Goal: Task Accomplishment & Management: Manage account settings

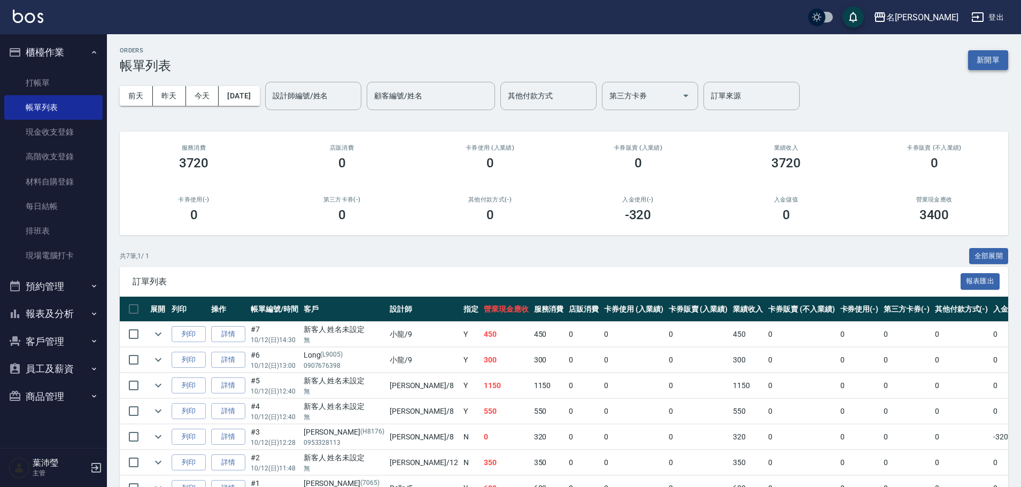
click at [996, 61] on button "新開單" at bounding box center [988, 60] width 40 height 20
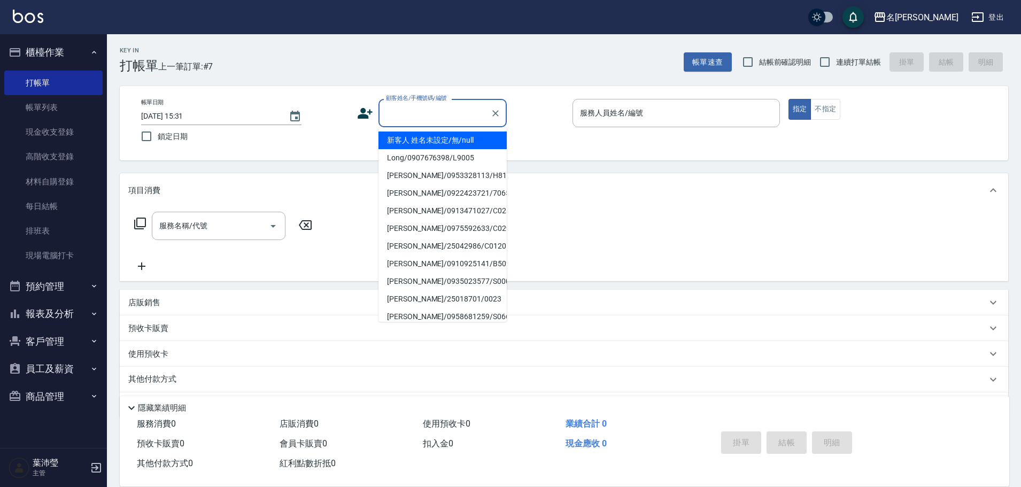
click at [391, 107] on input "顧客姓名/手機號碼/編號" at bounding box center [434, 113] width 103 height 19
click at [406, 147] on li "新客人 姓名未設定/無/null" at bounding box center [442, 140] width 128 height 18
type input "新客人 姓名未設定/無/null"
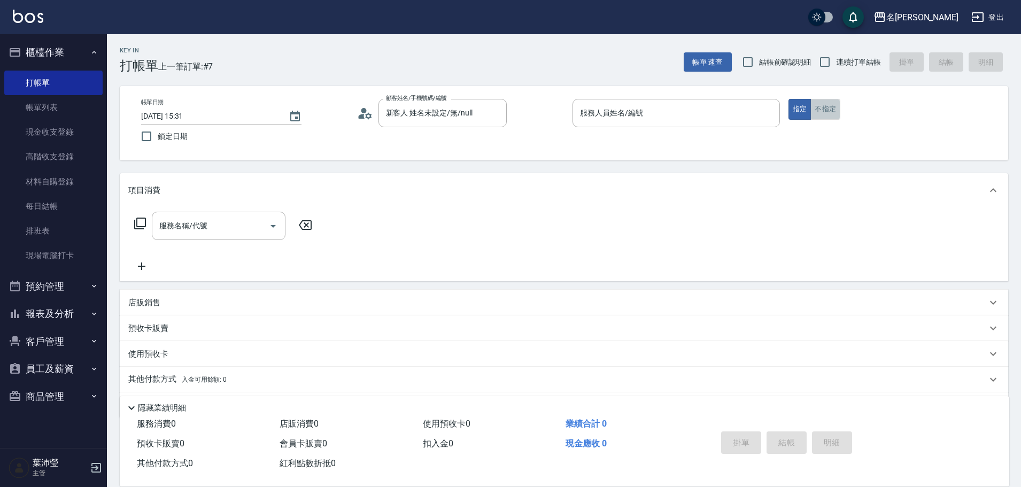
click at [816, 109] on button "不指定" at bounding box center [825, 109] width 30 height 21
click at [755, 120] on input "服務人員姓名/編號" at bounding box center [676, 113] width 198 height 19
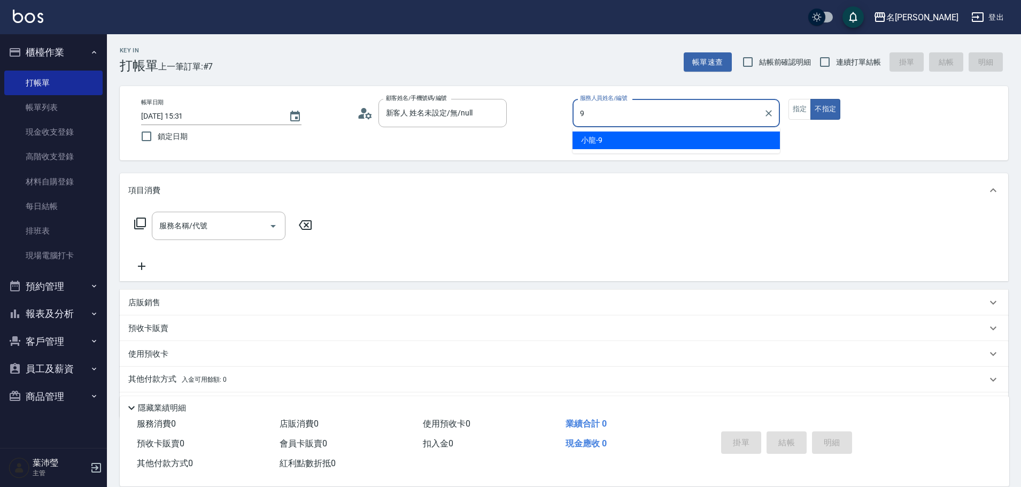
type input "小龍-9"
type button "false"
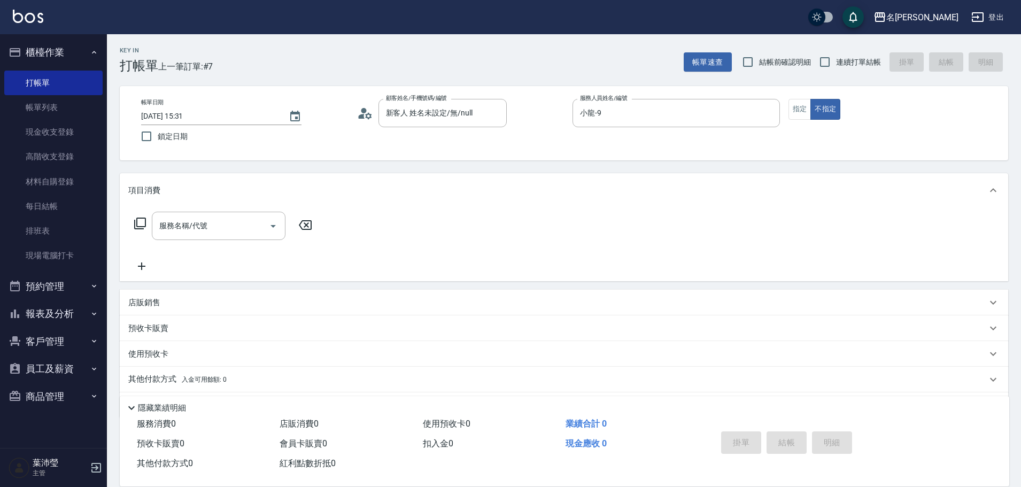
click at [136, 223] on icon at bounding box center [140, 224] width 12 height 12
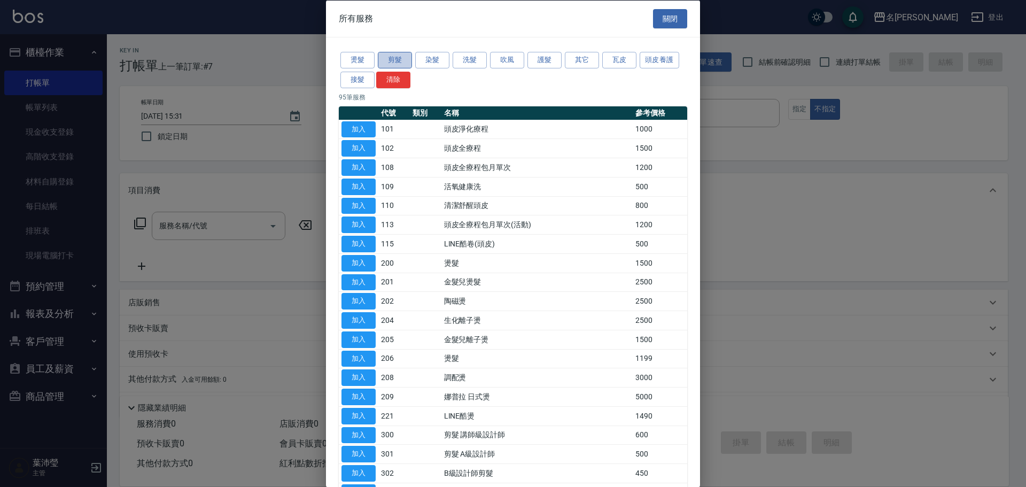
click at [391, 64] on button "剪髮" at bounding box center [395, 60] width 34 height 17
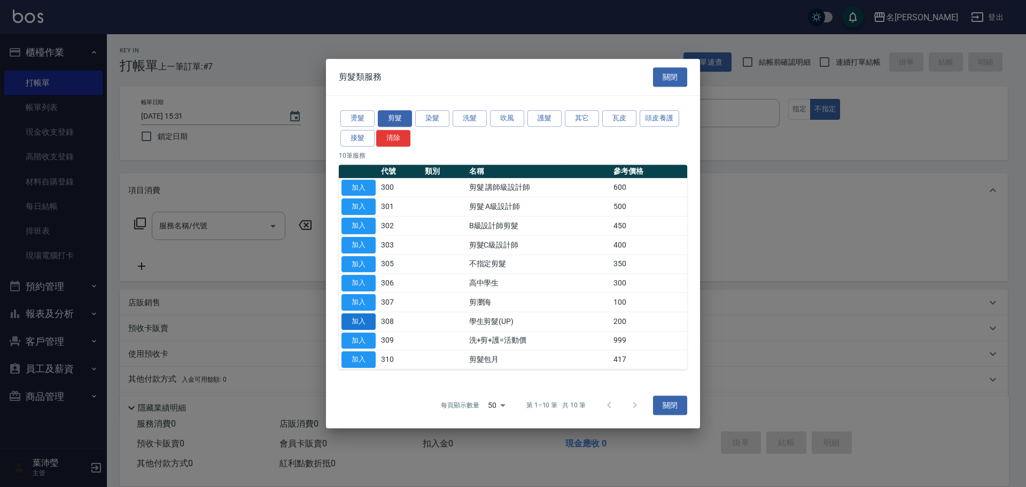
click at [372, 315] on button "加入" at bounding box center [358, 321] width 34 height 17
type input "學生剪髮(UP)(308)"
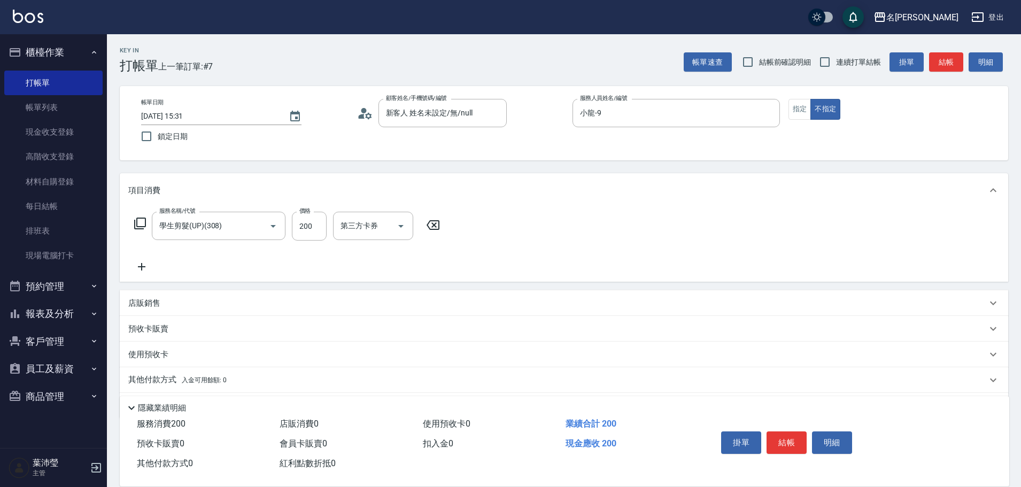
click at [139, 222] on icon at bounding box center [140, 223] width 13 height 13
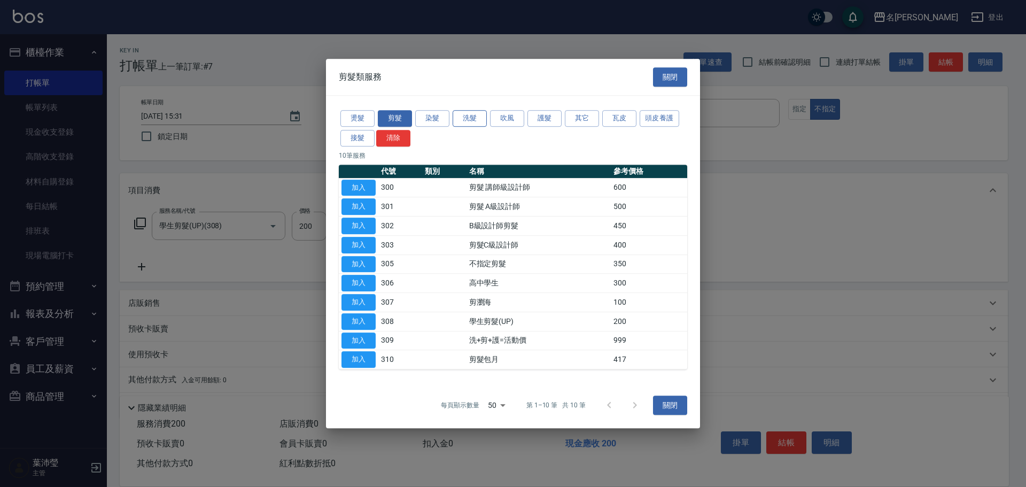
click at [479, 118] on button "洗髮" at bounding box center [470, 118] width 34 height 17
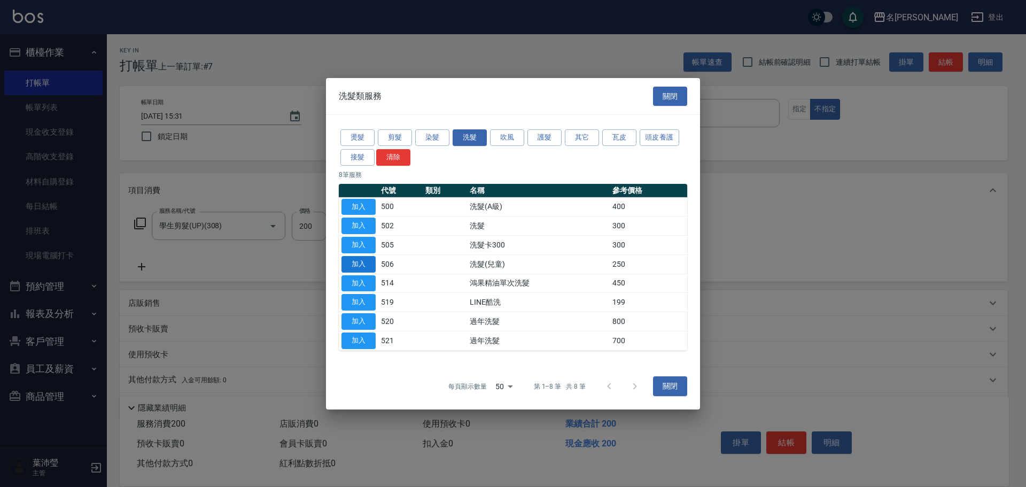
click at [372, 265] on button "加入" at bounding box center [358, 264] width 34 height 17
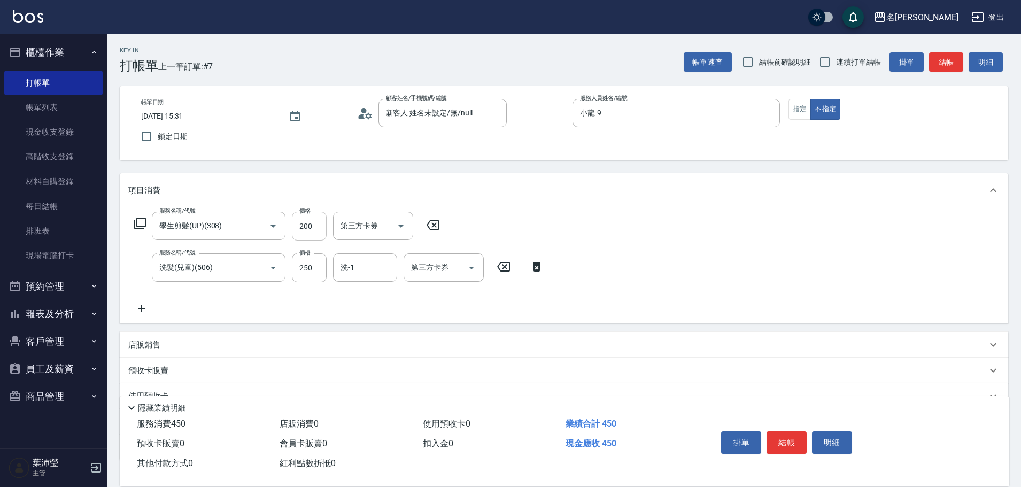
click at [317, 230] on input "200" at bounding box center [309, 226] width 35 height 29
type input "250"
click at [788, 431] on button "結帳" at bounding box center [786, 442] width 40 height 22
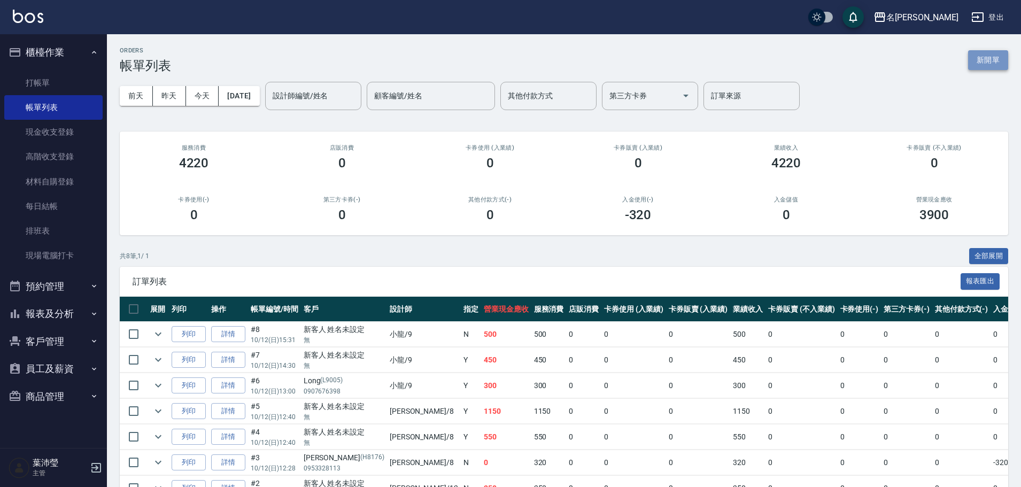
click at [984, 65] on button "新開單" at bounding box center [988, 60] width 40 height 20
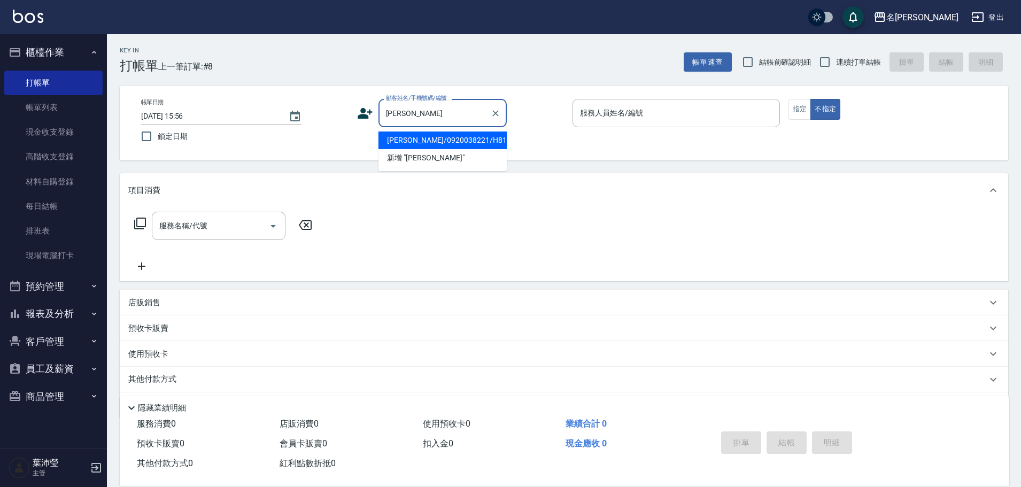
click at [464, 136] on li "[PERSON_NAME]/0920038221/H8161" at bounding box center [442, 140] width 128 height 18
type input "[PERSON_NAME]/0920038221/H8161"
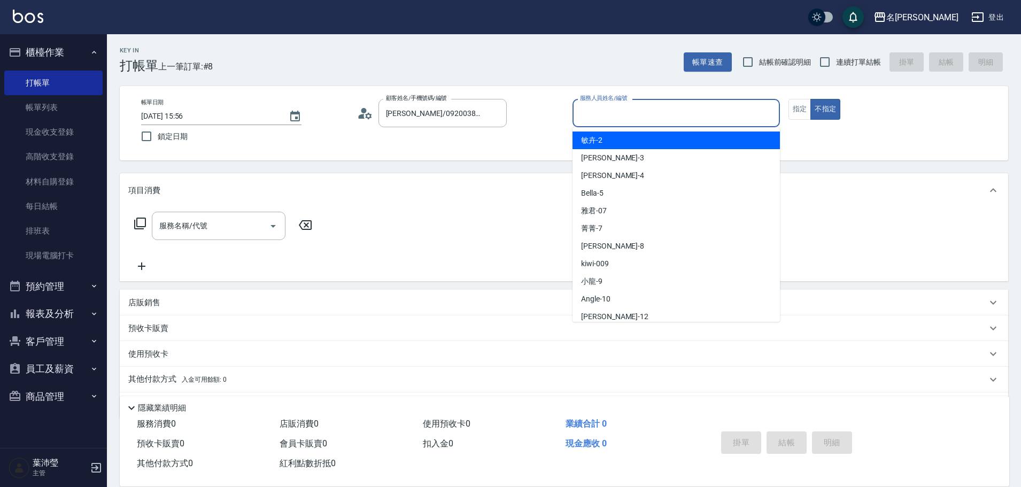
click at [663, 106] on input "服務人員姓名/編號" at bounding box center [676, 113] width 198 height 19
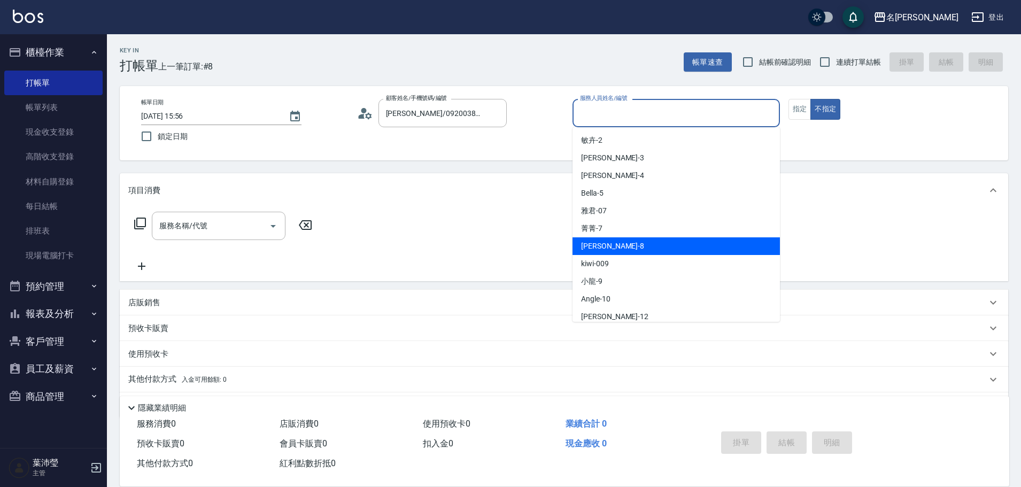
click at [642, 252] on div "Emma -8" at bounding box center [675, 246] width 207 height 18
type input "Emma-8"
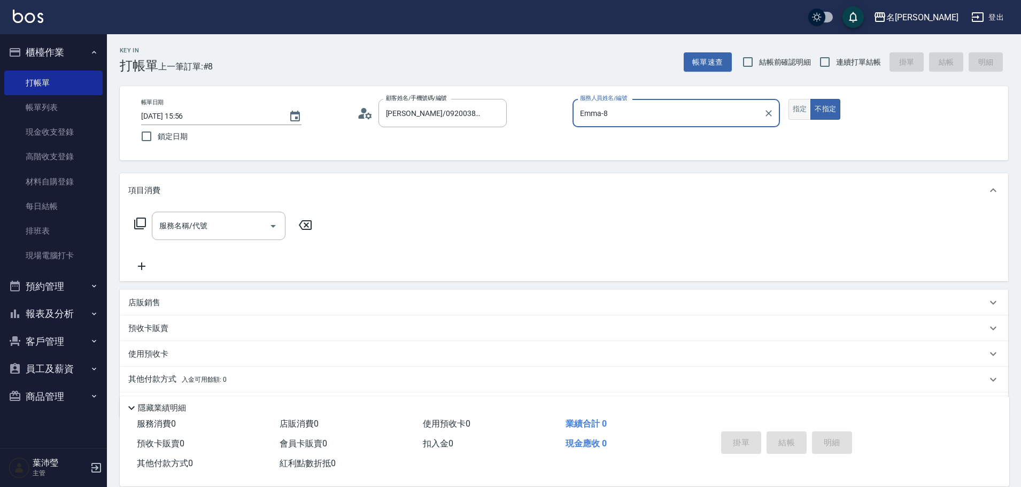
click at [790, 108] on button "指定" at bounding box center [799, 109] width 23 height 21
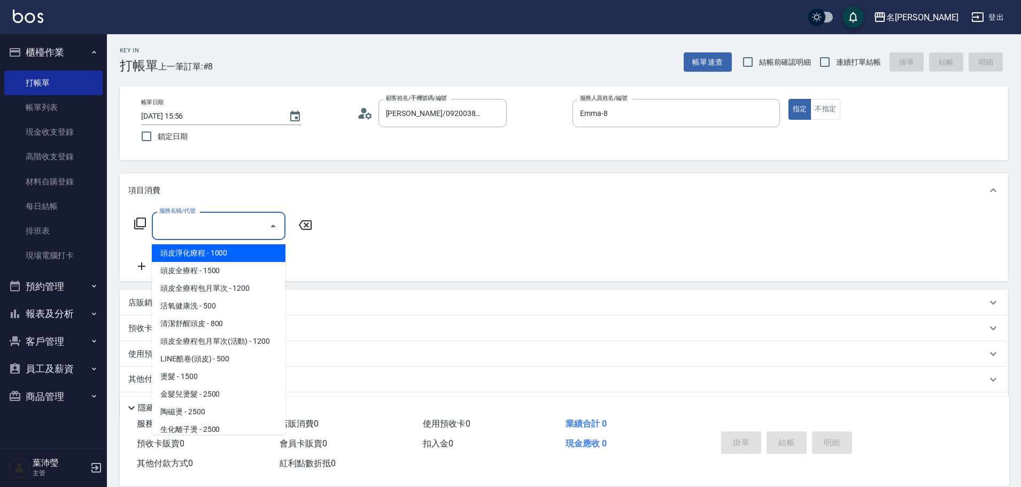
click at [213, 227] on input "服務名稱/代號" at bounding box center [211, 225] width 108 height 19
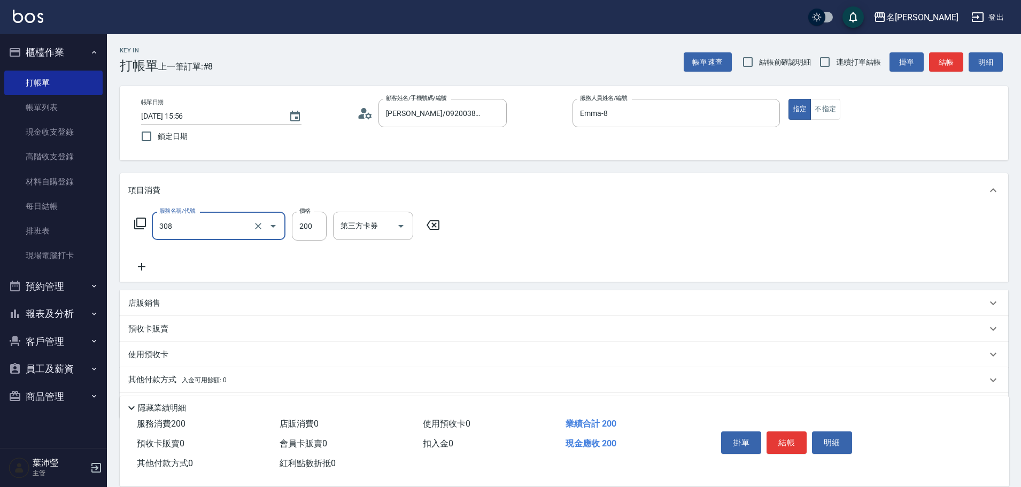
type input "學生剪髮(UP)(308)"
type input "250"
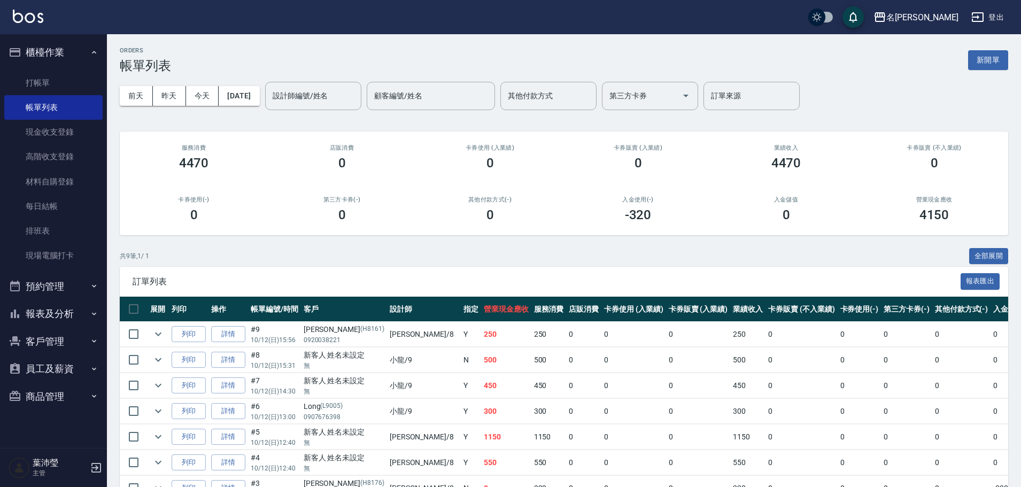
drag, startPoint x: 220, startPoint y: 218, endPoint x: 279, endPoint y: 11, distance: 215.5
click at [224, 214] on div "0" at bounding box center [194, 214] width 122 height 15
click at [74, 89] on link "打帳單" at bounding box center [53, 83] width 98 height 25
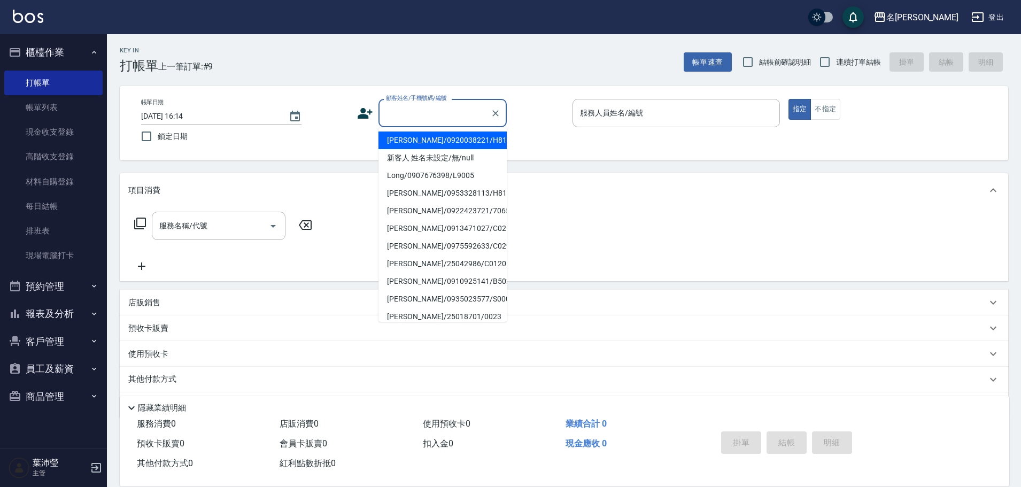
click at [428, 117] on input "顧客姓名/手機號碼/編號" at bounding box center [434, 113] width 103 height 19
click at [444, 161] on li "新客人 姓名未設定/無/null" at bounding box center [442, 158] width 128 height 18
type input "新客人 姓名未設定/無/null"
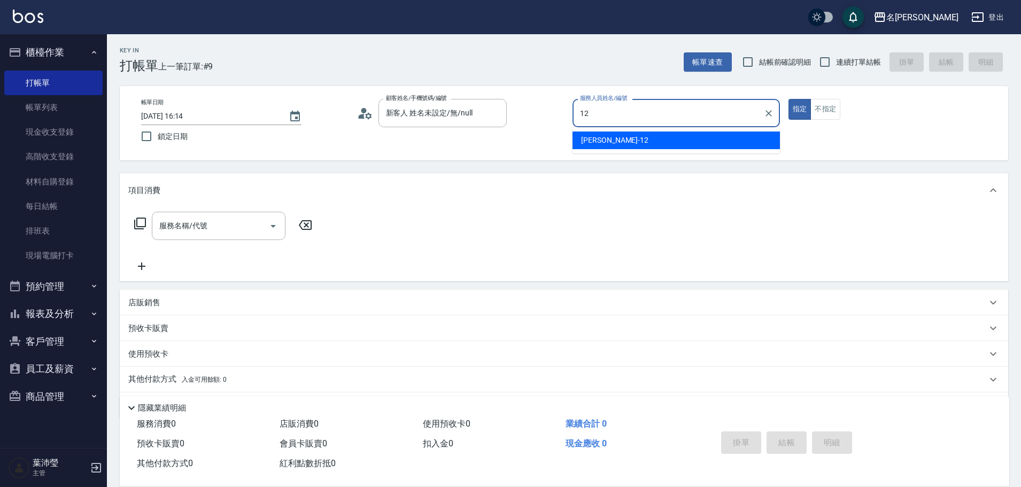
click at [628, 138] on div "[PERSON_NAME] -12" at bounding box center [675, 140] width 207 height 18
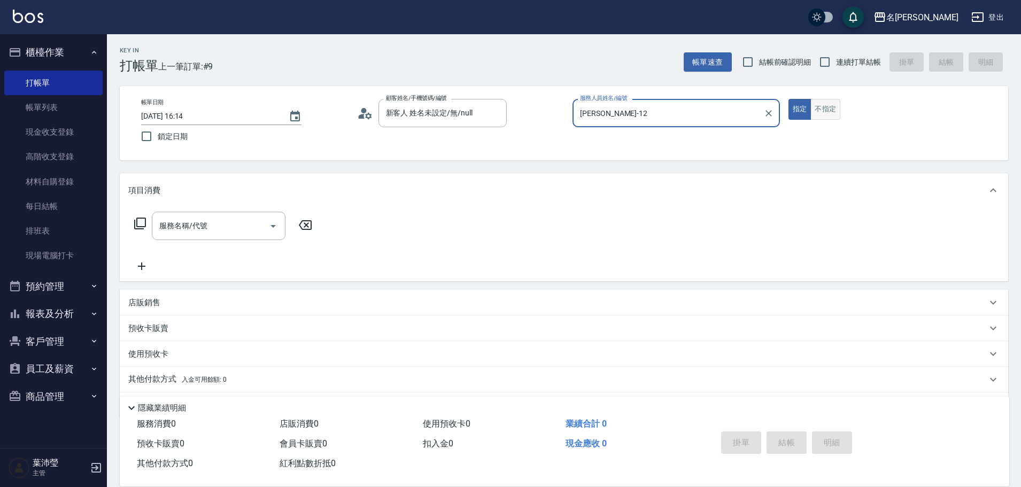
type input "[PERSON_NAME]-12"
click at [826, 106] on button "不指定" at bounding box center [825, 109] width 30 height 21
click at [134, 221] on icon at bounding box center [140, 223] width 13 height 13
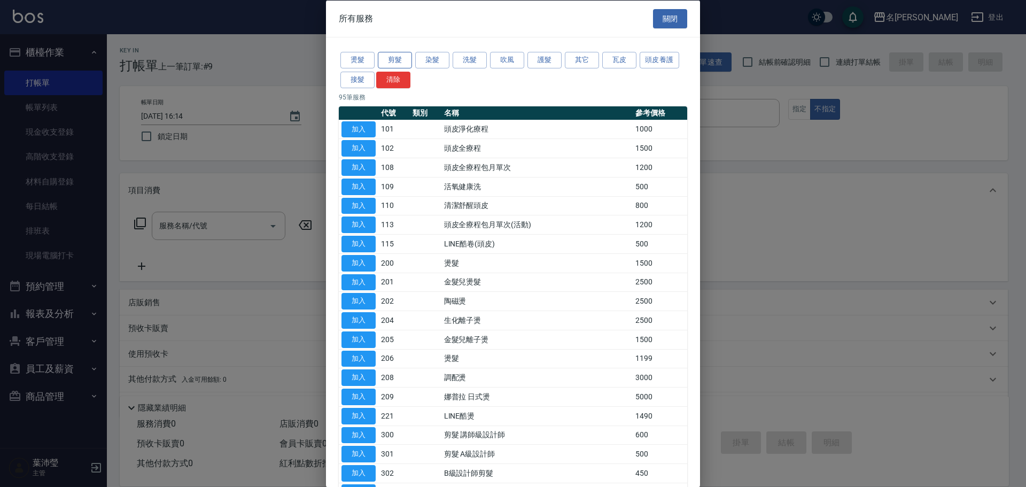
click at [403, 59] on button "剪髮" at bounding box center [395, 60] width 34 height 17
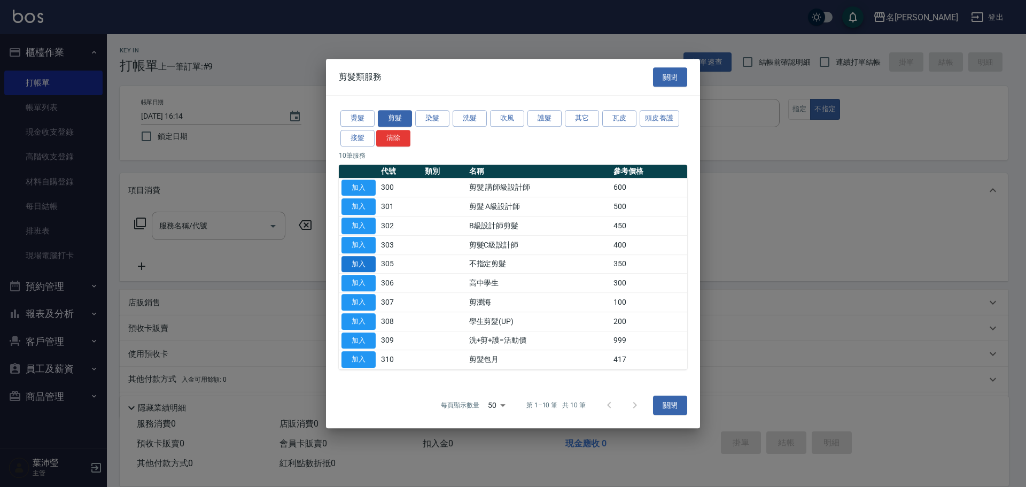
click at [360, 258] on button "加入" at bounding box center [358, 264] width 34 height 17
type input "不指定剪髮(305)"
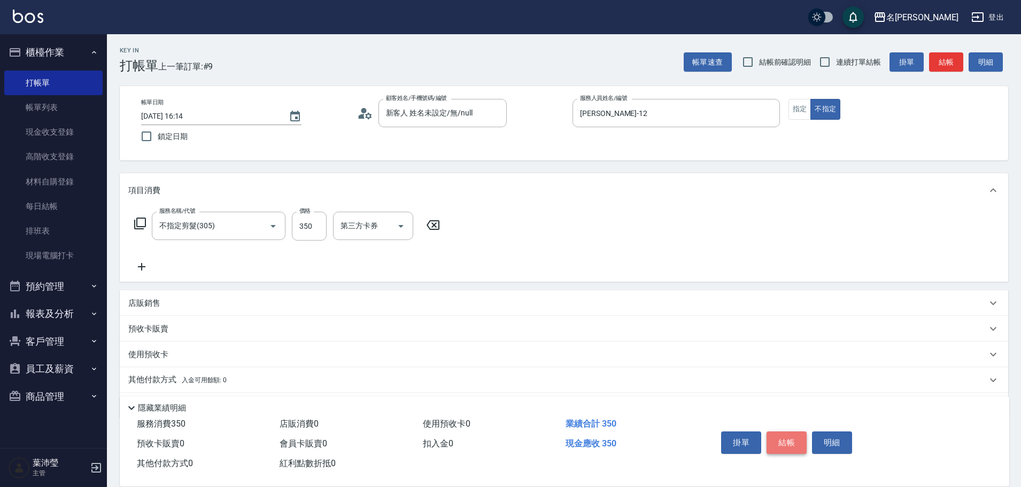
click at [781, 436] on button "結帳" at bounding box center [786, 442] width 40 height 22
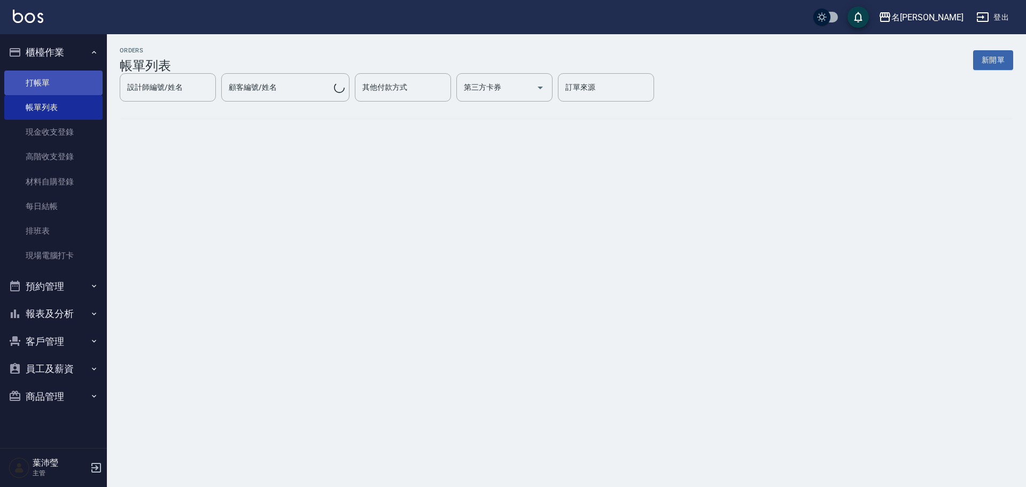
click at [74, 83] on link "打帳單" at bounding box center [53, 83] width 98 height 25
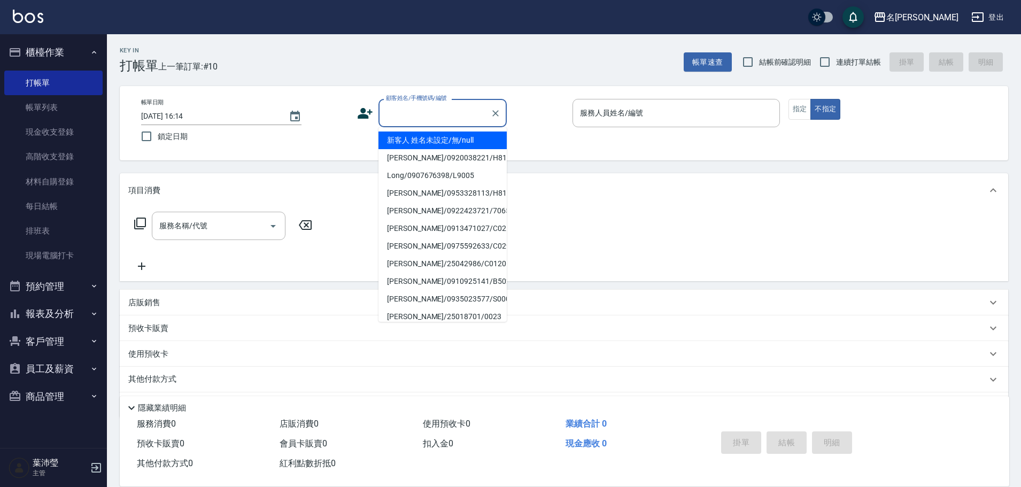
click at [427, 107] on input "顧客姓名/手機號碼/編號" at bounding box center [434, 113] width 103 height 19
click at [452, 140] on li "新客人 姓名未設定/無/null" at bounding box center [442, 140] width 128 height 18
type input "新客人 姓名未設定/無/null"
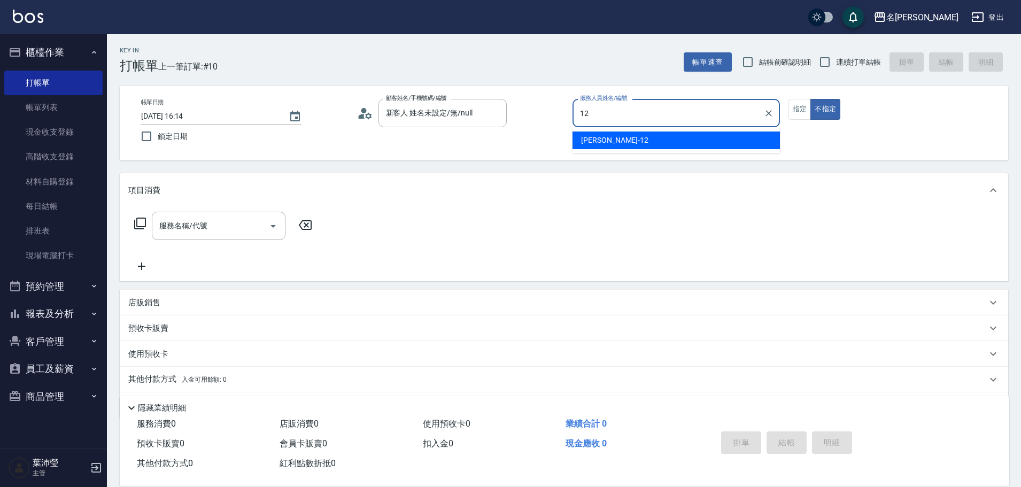
click at [680, 147] on div "[PERSON_NAME] -12" at bounding box center [675, 140] width 207 height 18
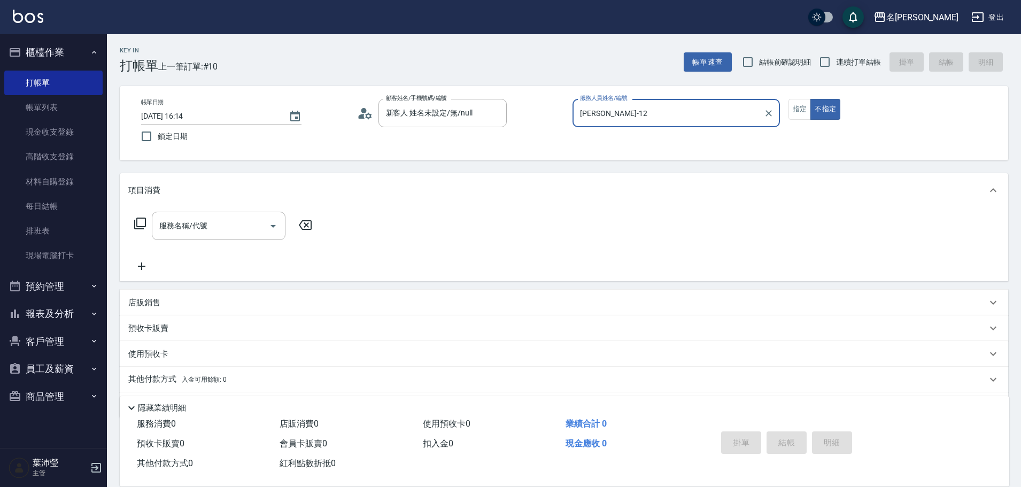
type input "[PERSON_NAME]-12"
click at [139, 216] on div "服務名稱/代號 服務名稱/代號" at bounding box center [223, 226] width 190 height 28
click at [142, 220] on icon at bounding box center [140, 223] width 13 height 13
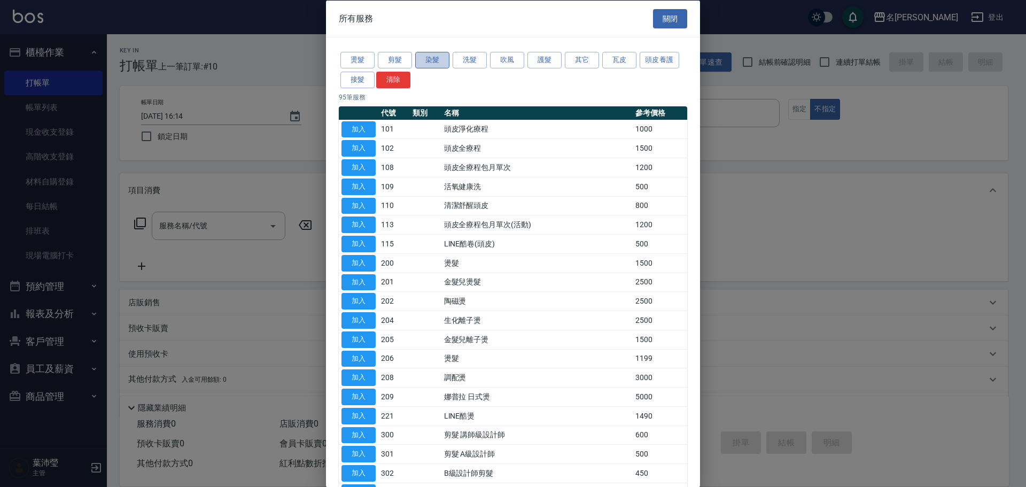
click at [429, 65] on button "染髮" at bounding box center [432, 60] width 34 height 17
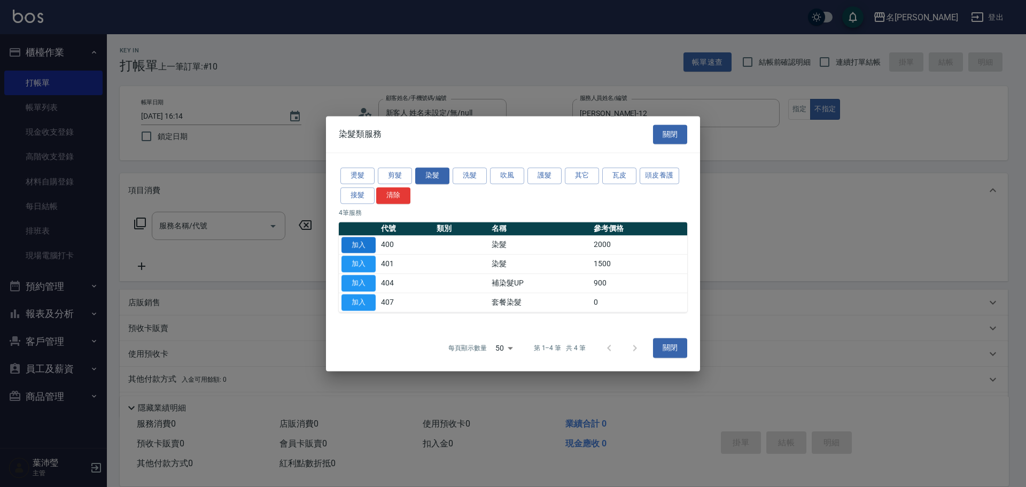
click at [369, 238] on button "加入" at bounding box center [358, 245] width 34 height 17
type input "染髮(400)"
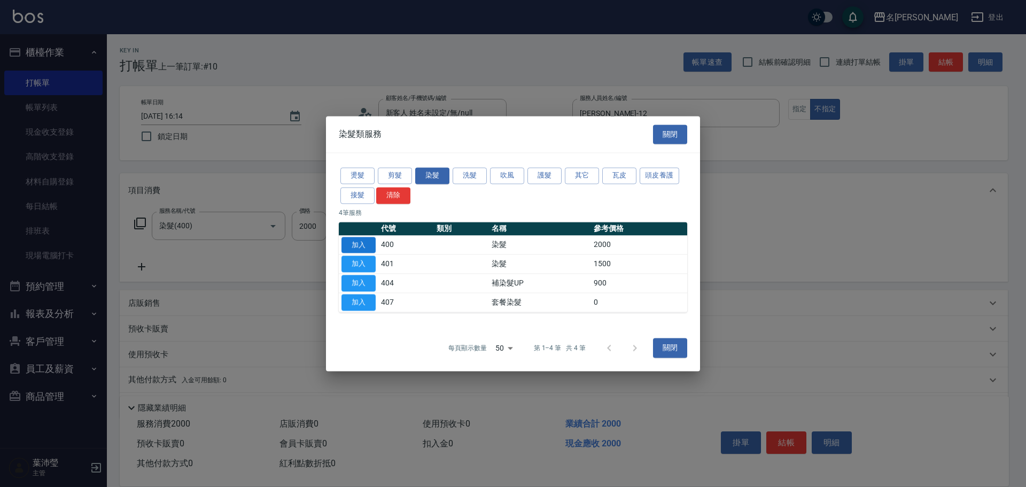
click at [368, 243] on button "加入" at bounding box center [358, 245] width 34 height 17
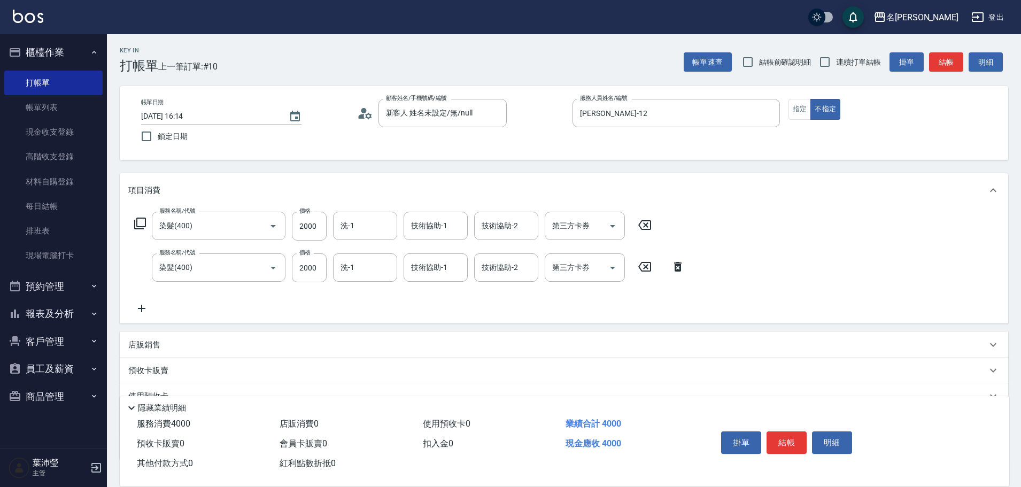
click at [672, 268] on icon at bounding box center [677, 266] width 27 height 13
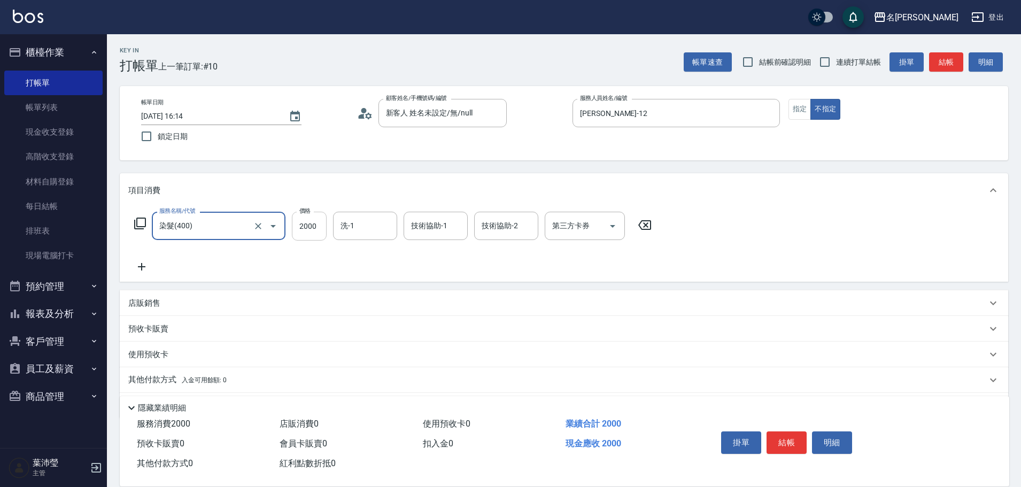
click at [316, 226] on input "2000" at bounding box center [309, 226] width 35 height 29
type input "1680"
click at [137, 222] on icon at bounding box center [140, 224] width 12 height 12
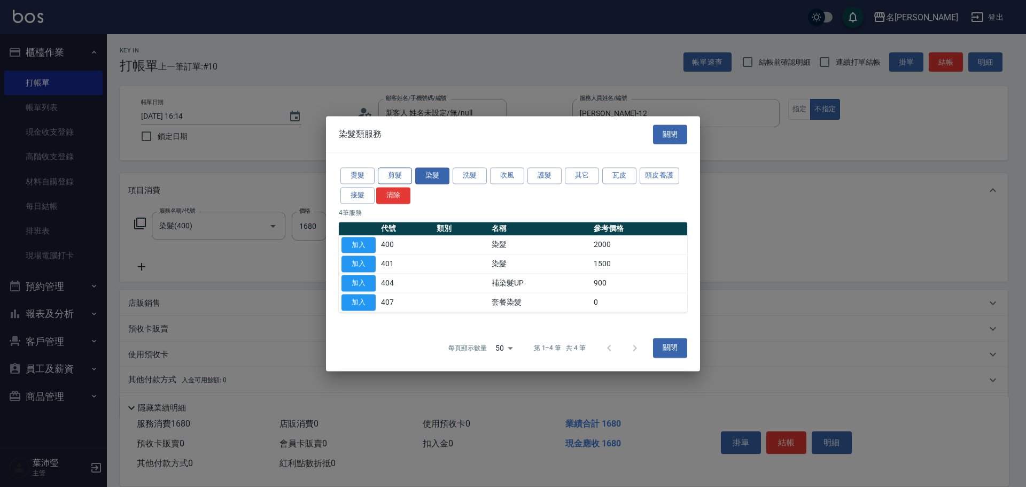
click at [402, 170] on button "剪髮" at bounding box center [395, 175] width 34 height 17
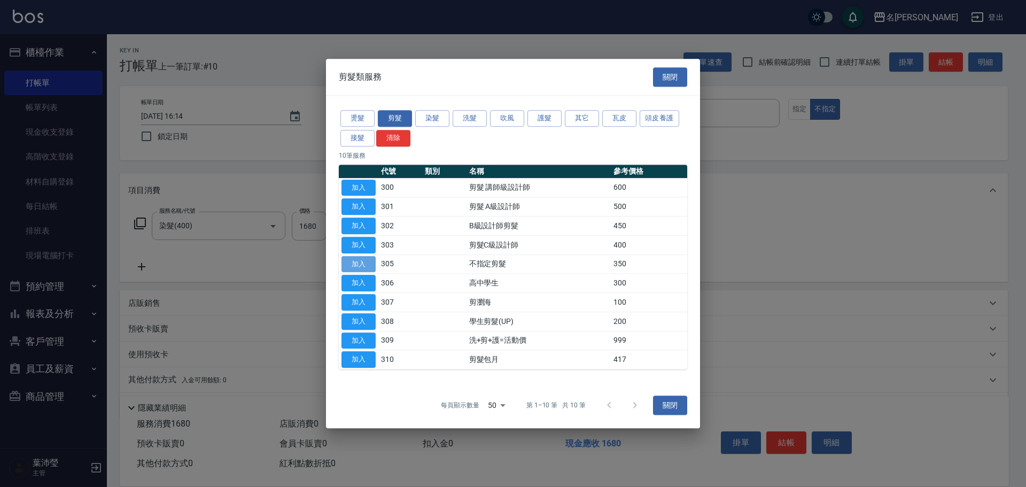
click at [368, 262] on button "加入" at bounding box center [358, 264] width 34 height 17
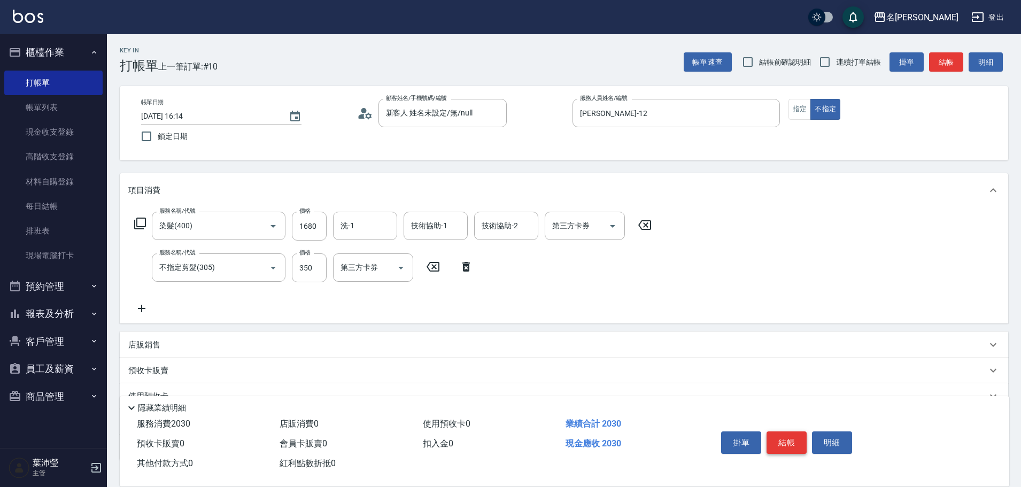
click at [789, 437] on button "結帳" at bounding box center [786, 442] width 40 height 22
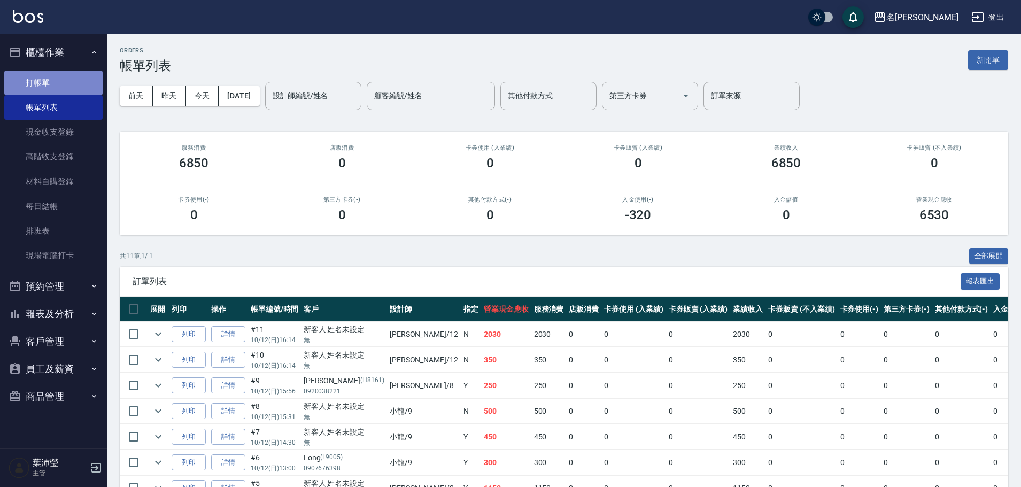
click at [45, 83] on link "打帳單" at bounding box center [53, 83] width 98 height 25
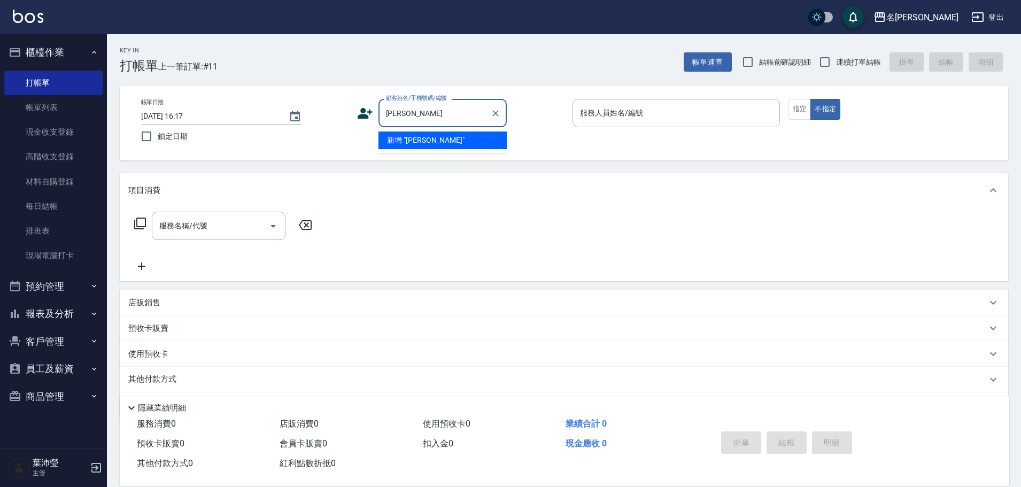
click at [423, 120] on input "[PERSON_NAME]" at bounding box center [434, 113] width 103 height 19
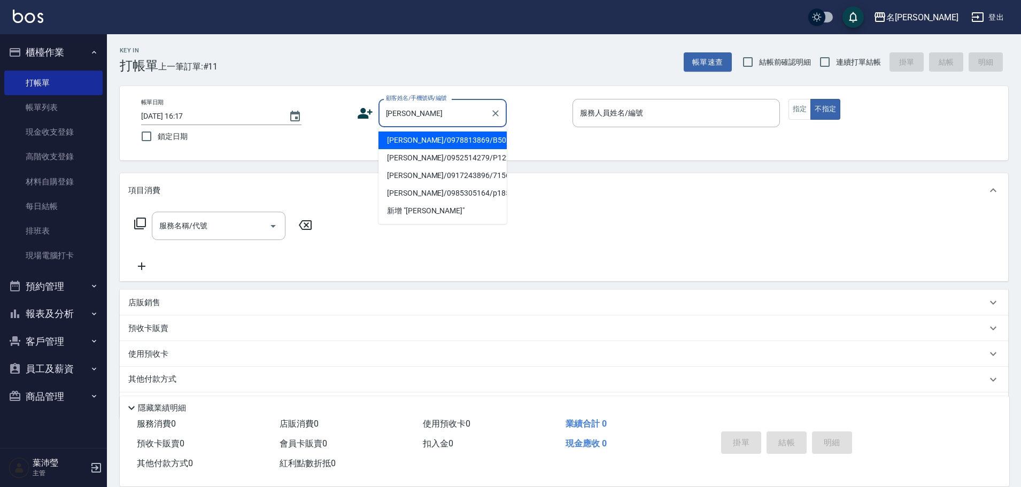
click at [412, 103] on div "[PERSON_NAME] 顧客姓名/手機號碼/編號" at bounding box center [442, 113] width 128 height 28
drag, startPoint x: 412, startPoint y: 119, endPoint x: 429, endPoint y: 123, distance: 18.3
click at [429, 123] on div "陳 顧客姓名/手機號碼/編號" at bounding box center [442, 113] width 128 height 28
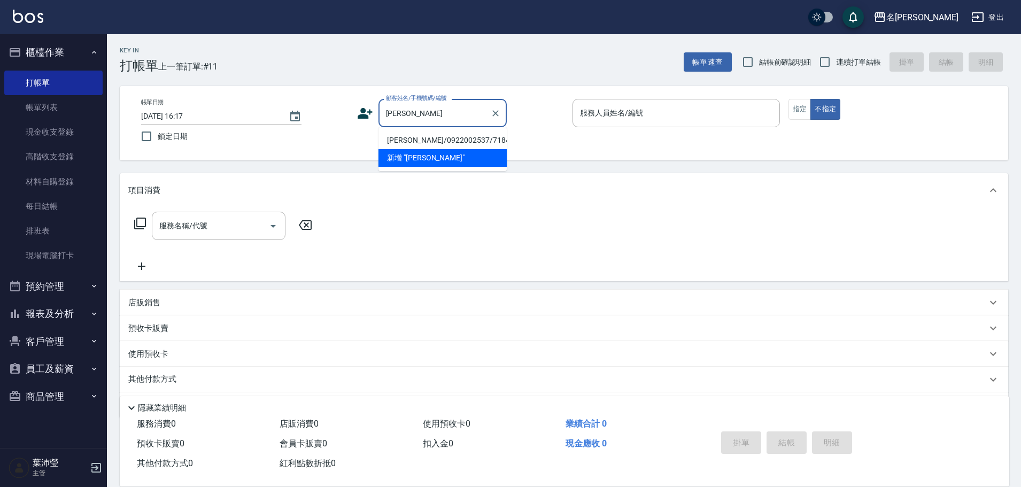
click at [407, 143] on li "[PERSON_NAME]/0922002537/7184" at bounding box center [442, 140] width 128 height 18
type input "[PERSON_NAME]/0922002537/7184"
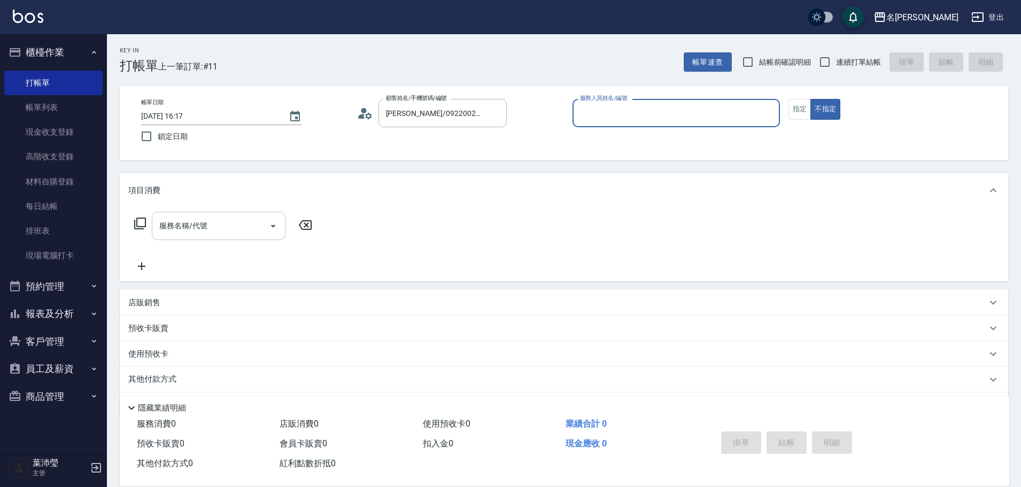
type input "Bella-5"
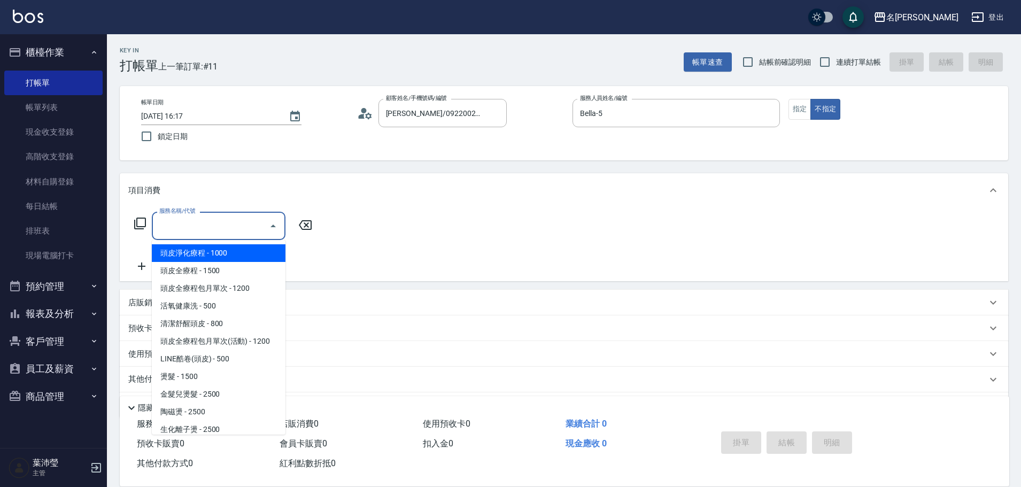
click at [199, 231] on input "服務名稱/代號" at bounding box center [211, 225] width 108 height 19
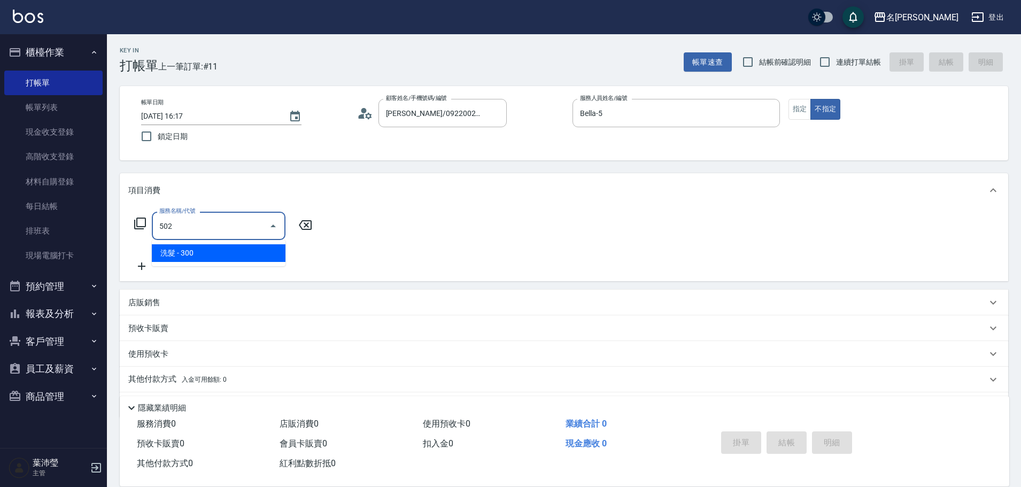
type input "洗髮(502)"
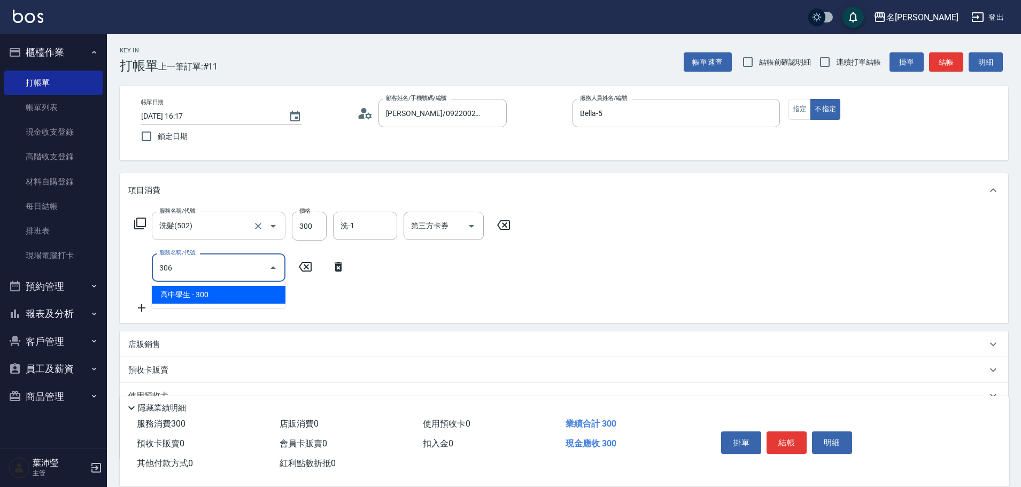
type input "高中學生(306)"
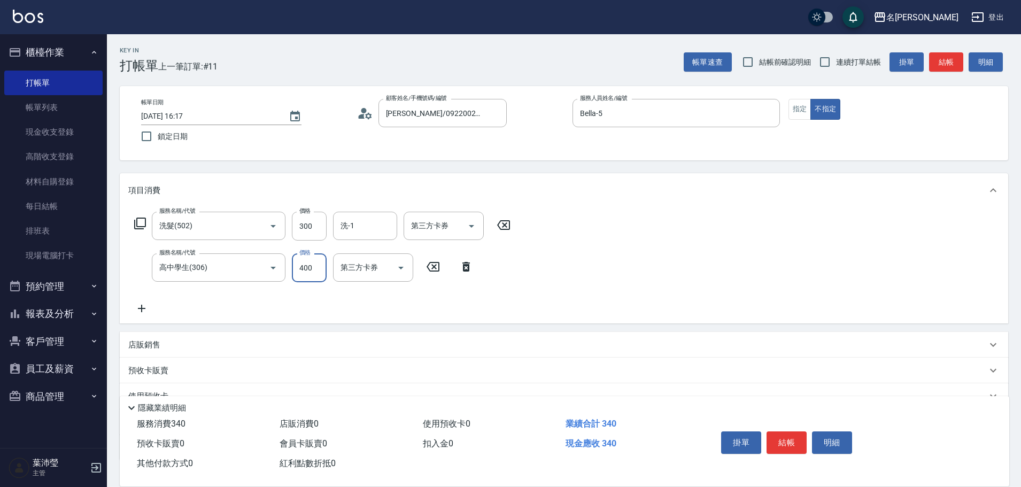
type input "400"
click at [803, 119] on button "指定" at bounding box center [799, 109] width 23 height 21
drag, startPoint x: 957, startPoint y: 65, endPoint x: 974, endPoint y: 59, distance: 18.1
click at [959, 65] on button "結帳" at bounding box center [946, 62] width 34 height 20
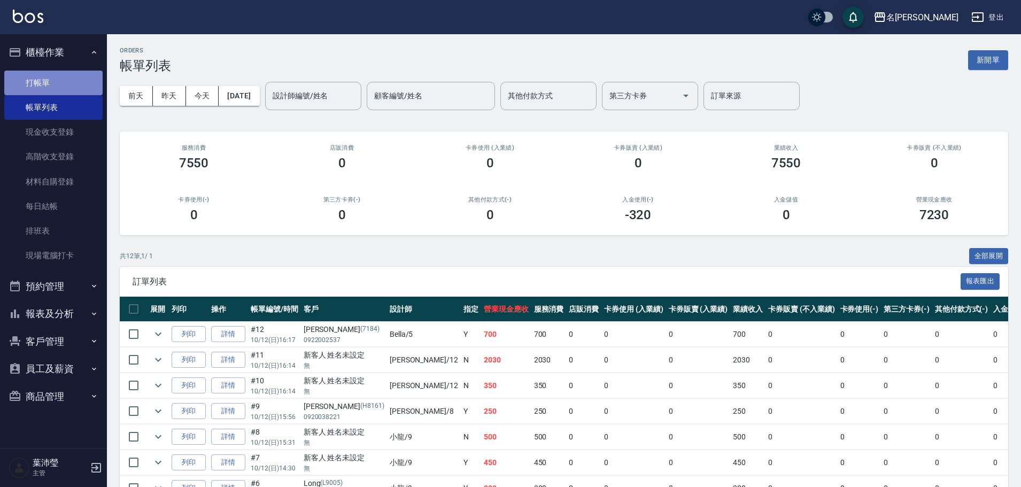
drag, startPoint x: 98, startPoint y: 105, endPoint x: 81, endPoint y: 77, distance: 33.1
click at [81, 77] on link "打帳單" at bounding box center [53, 83] width 98 height 25
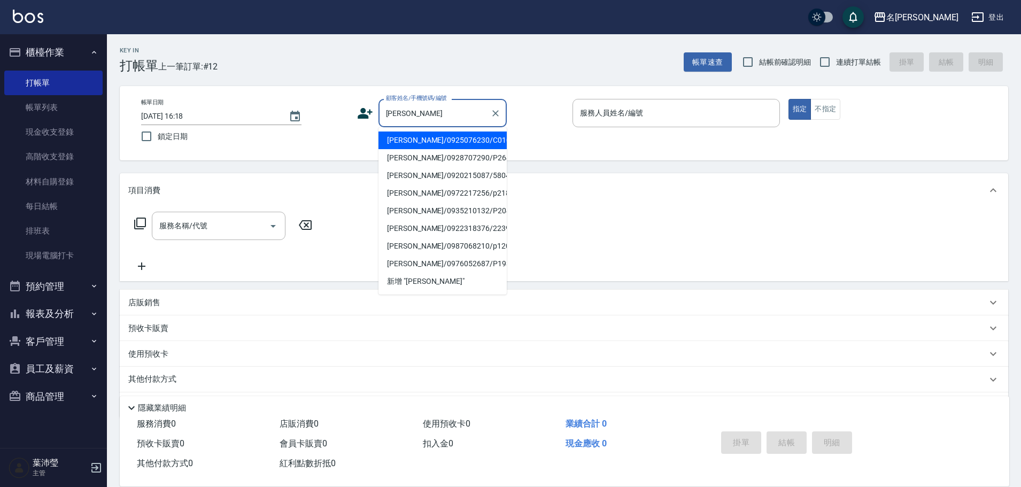
click at [433, 147] on li "[PERSON_NAME]/0925076230/C0105" at bounding box center [442, 140] width 128 height 18
type input "[PERSON_NAME]/0925076230/C0105"
type input "Bella-5"
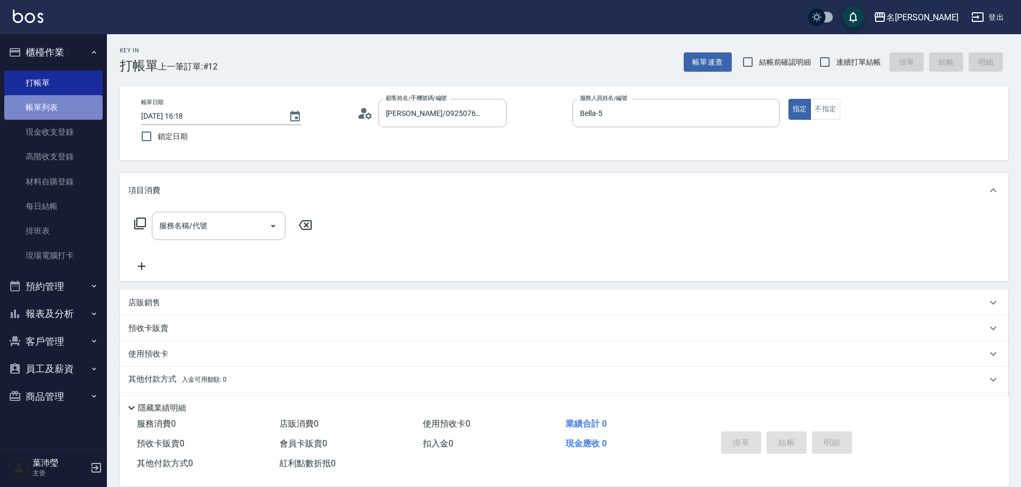
click at [84, 98] on link "帳單列表" at bounding box center [53, 107] width 98 height 25
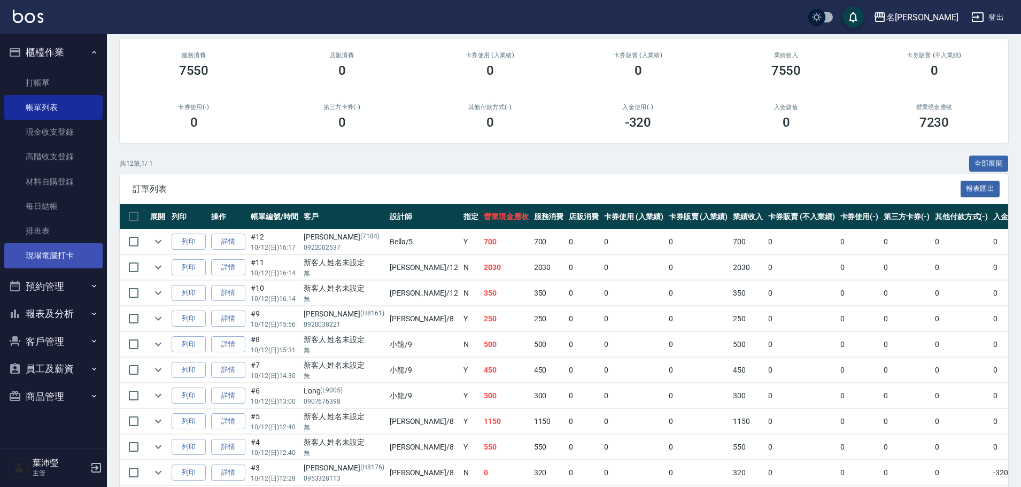
scroll to position [192, 0]
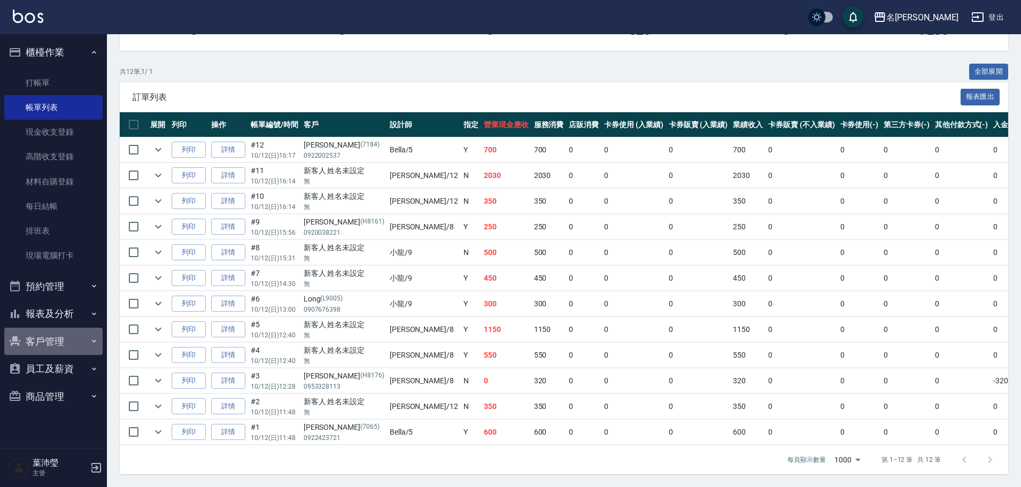
drag, startPoint x: 64, startPoint y: 339, endPoint x: 59, endPoint y: 350, distance: 11.2
click at [61, 340] on button "客戶管理" at bounding box center [53, 342] width 98 height 28
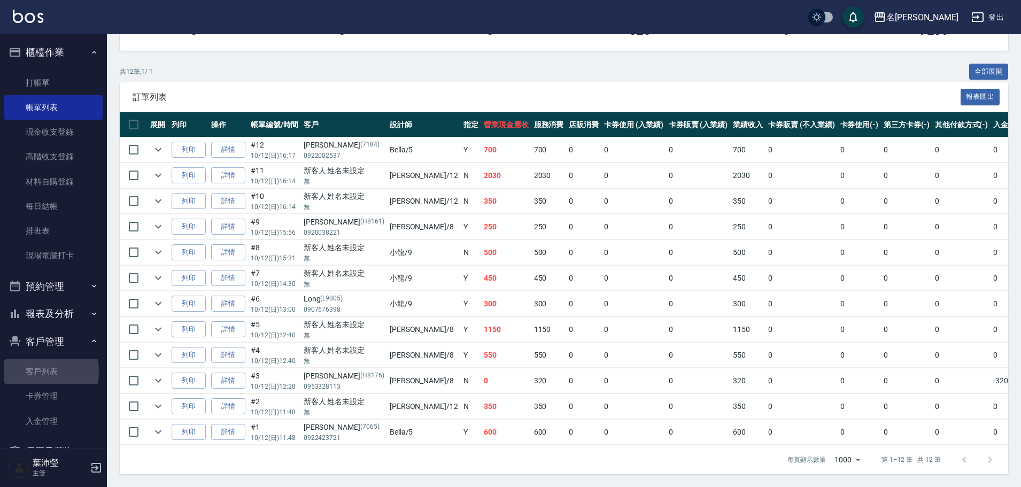
drag, startPoint x: 35, startPoint y: 371, endPoint x: 49, endPoint y: 331, distance: 42.9
click at [35, 371] on link "客戶列表" at bounding box center [53, 371] width 98 height 25
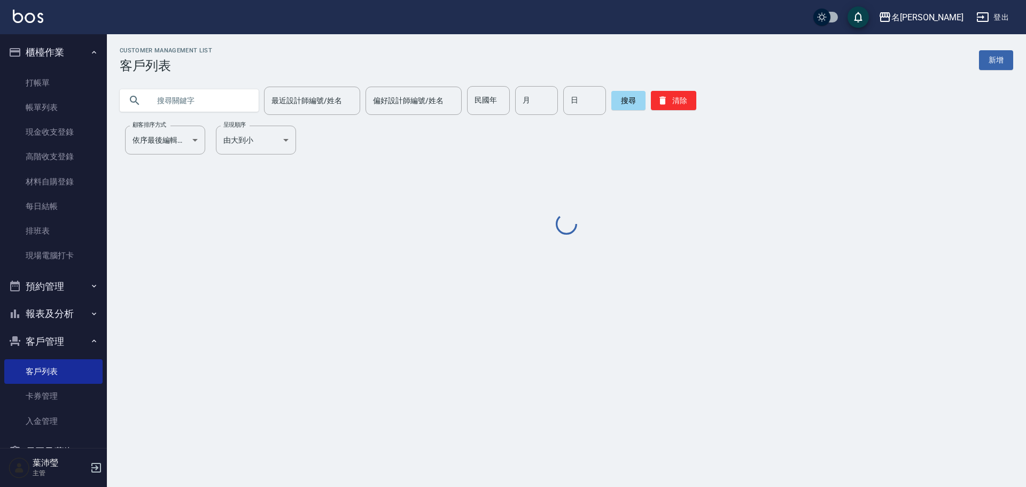
drag, startPoint x: 182, startPoint y: 91, endPoint x: 187, endPoint y: 100, distance: 10.0
click at [184, 97] on input "text" at bounding box center [200, 100] width 100 height 29
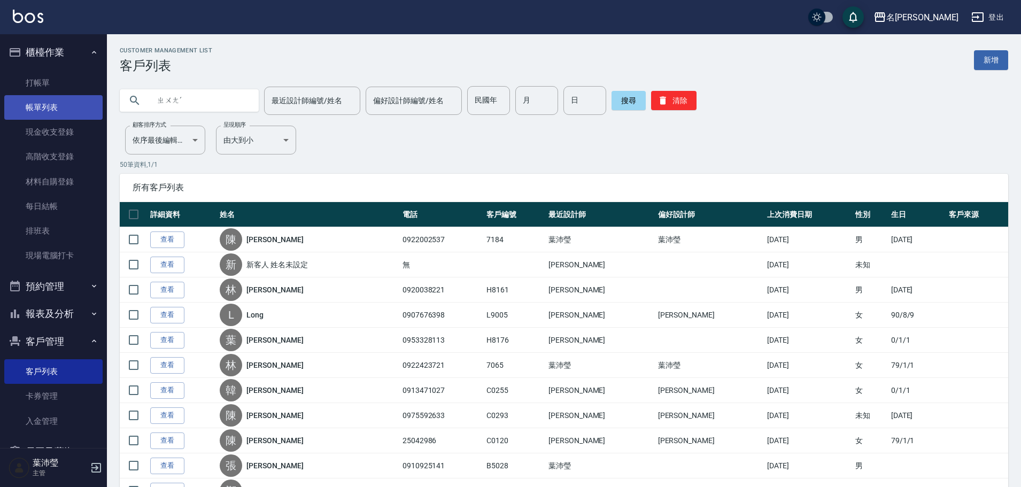
drag, startPoint x: 226, startPoint y: 101, endPoint x: 90, endPoint y: 114, distance: 135.8
type input "黃"
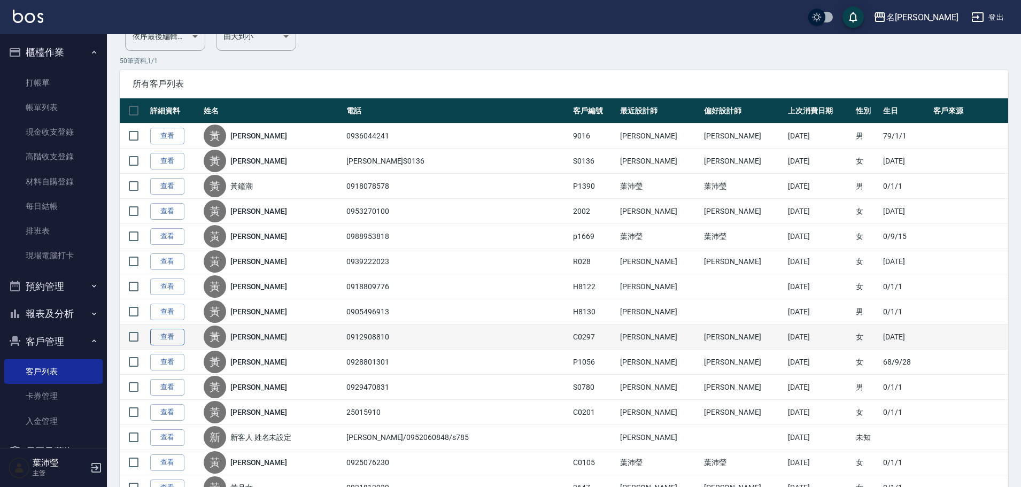
scroll to position [160, 0]
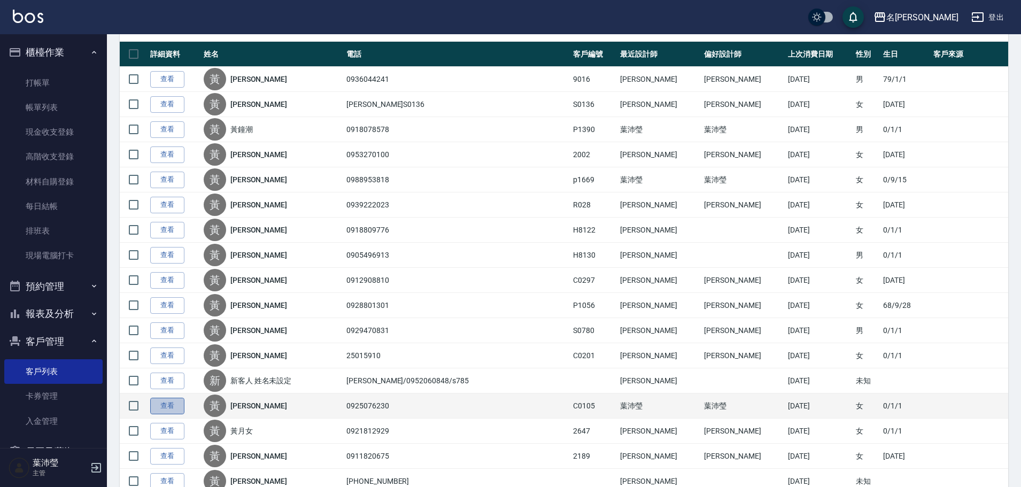
click at [169, 406] on link "查看" at bounding box center [167, 406] width 34 height 17
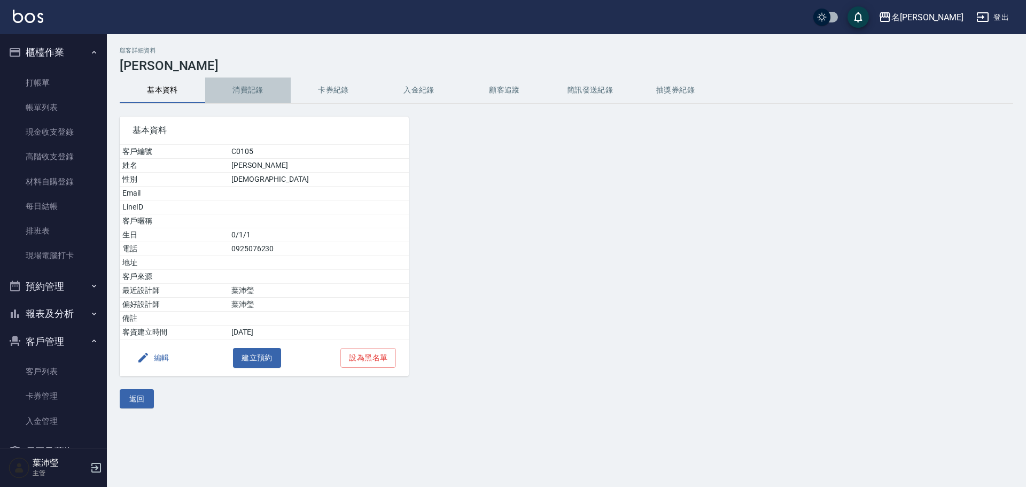
click at [238, 80] on button "消費記錄" at bounding box center [248, 90] width 86 height 26
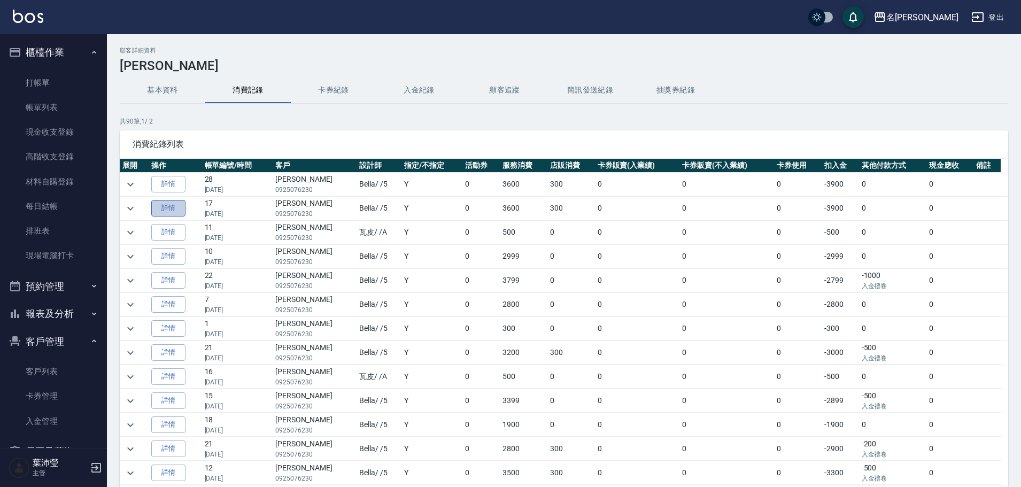
click at [169, 207] on link "詳情" at bounding box center [168, 208] width 34 height 17
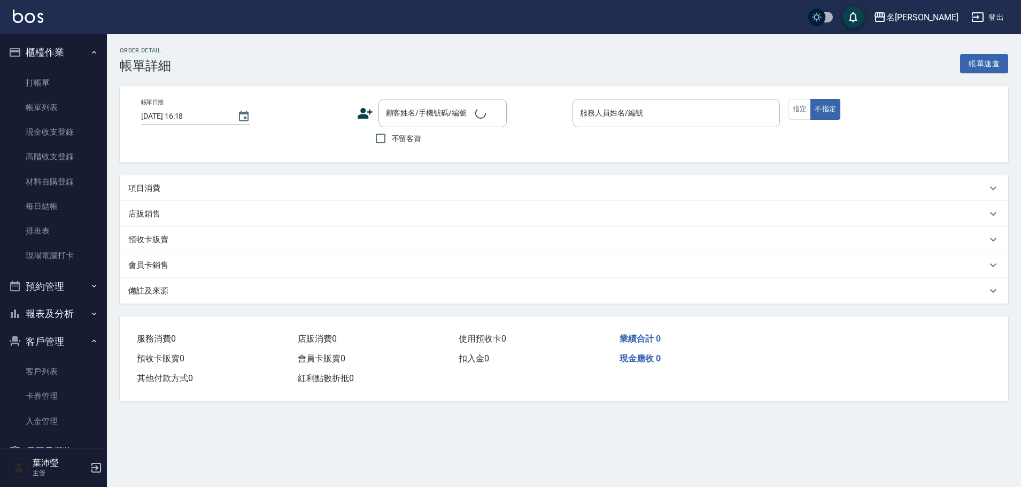
type input "[DATE] 16:14"
type input "Bella-5"
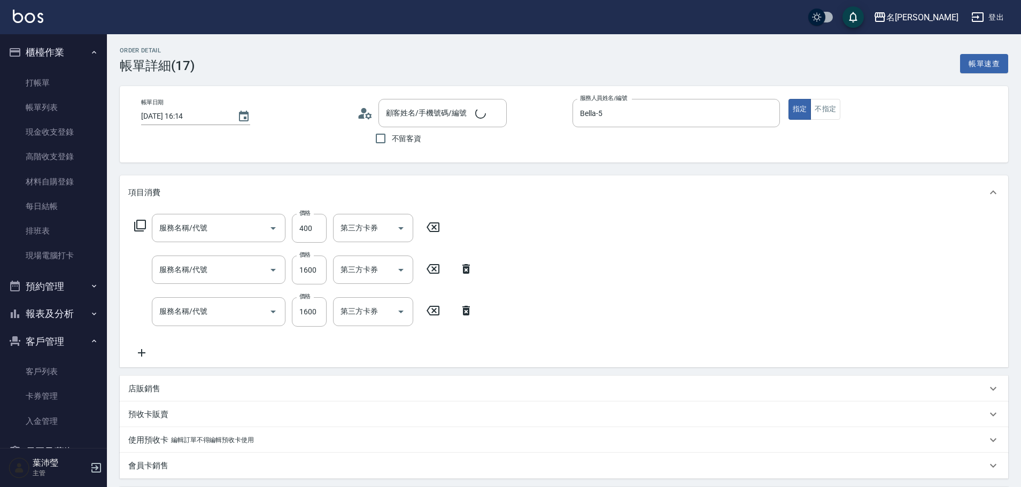
type input "高中學生(306)"
type input "結構2劑護髮(單次)(602)"
type input "染髮(401)"
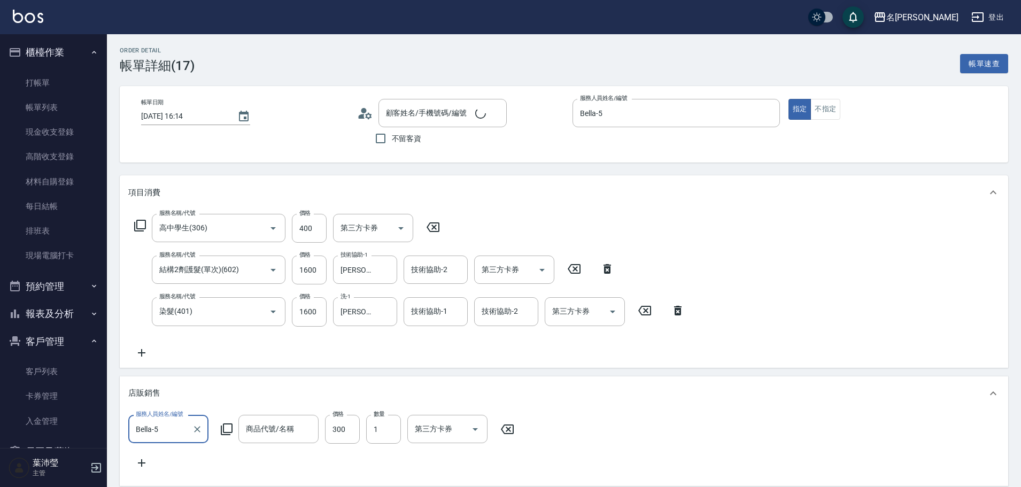
type input "[PERSON_NAME]/0925076230/C0105"
type input "威娜-歌蒂新"
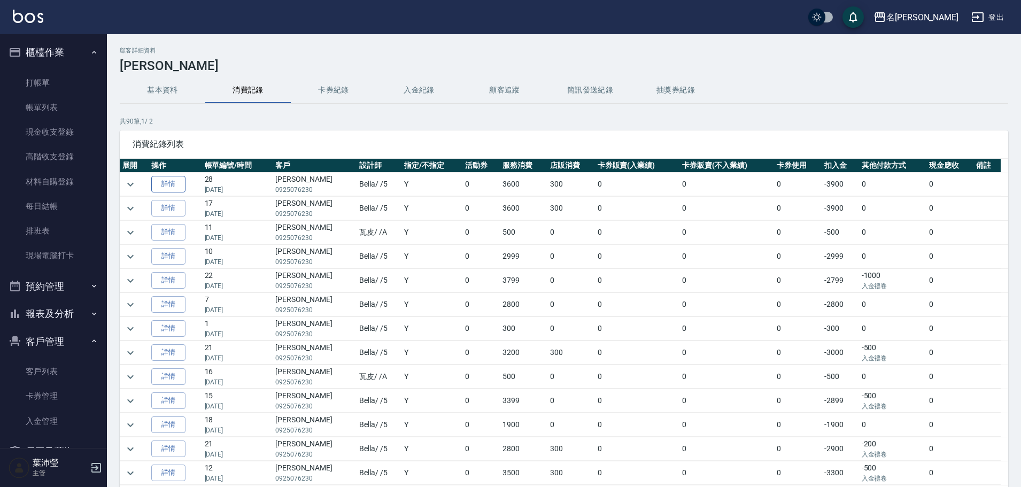
click at [174, 189] on link "詳情" at bounding box center [168, 184] width 34 height 17
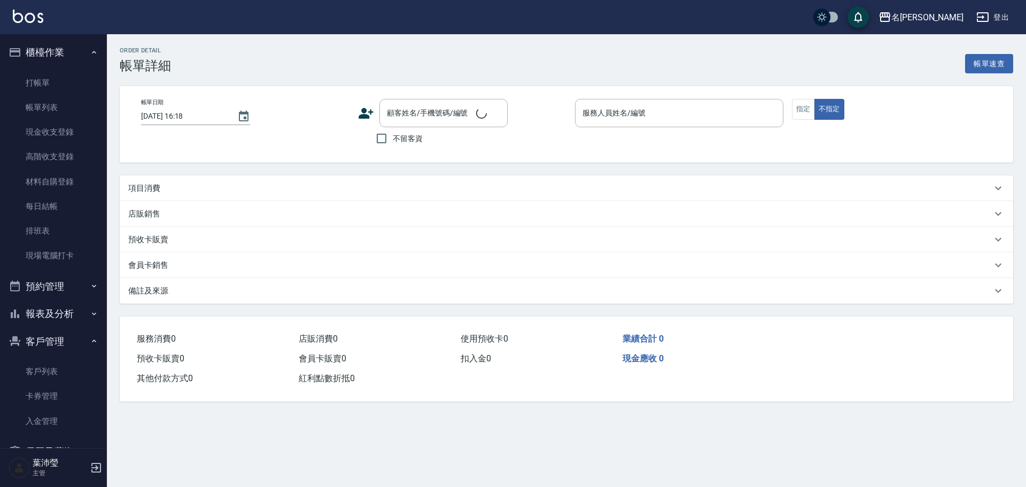
type input "[DATE] 19:43"
type input "Bella-5"
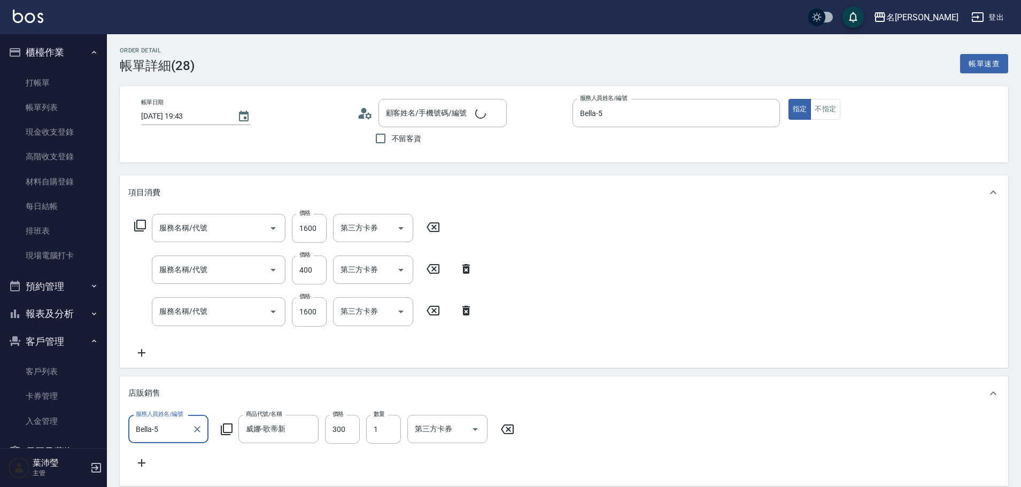
scroll to position [4, 0]
type input "[PERSON_NAME]/0925076230/C0105"
type input "結構2劑護髮(單次)(602)"
type input "高中學生(306)"
type input "染髮(401)"
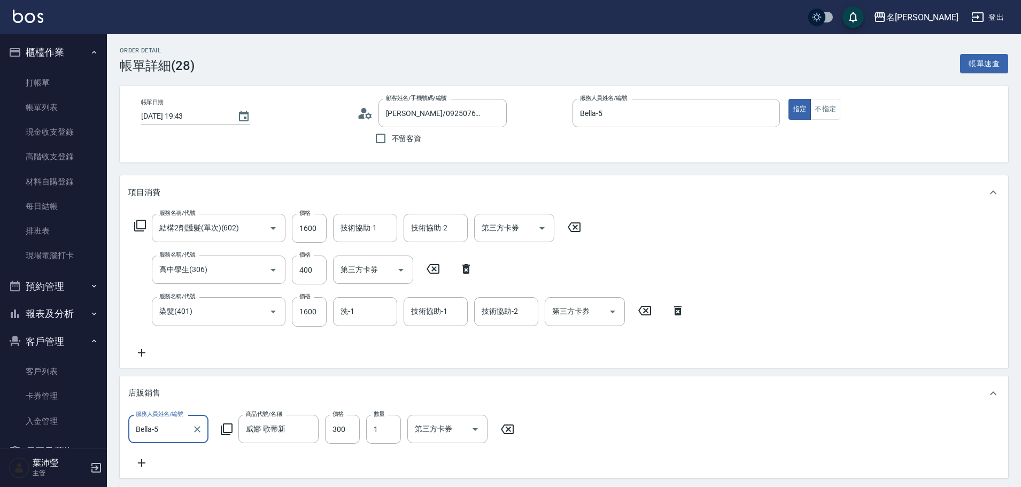
scroll to position [0, 0]
click at [68, 76] on link "打帳單" at bounding box center [53, 83] width 98 height 25
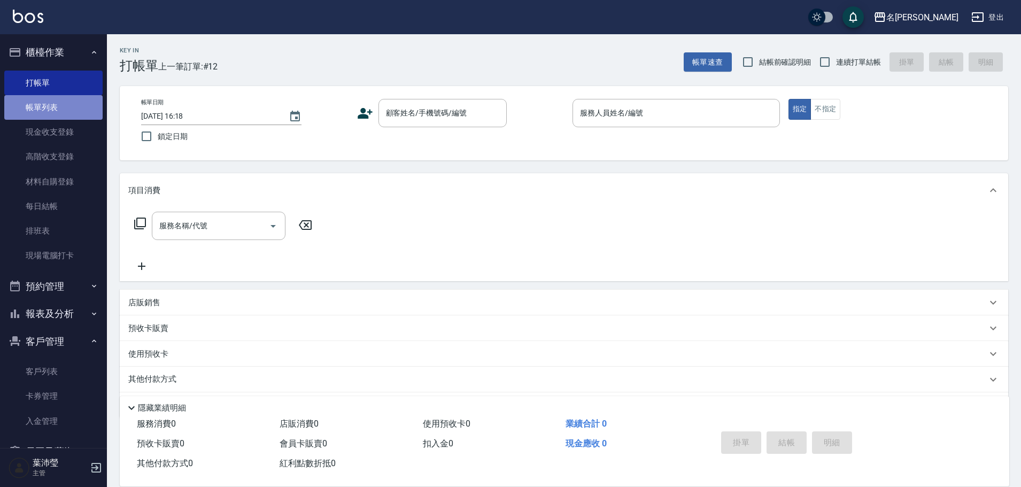
click at [79, 113] on link "帳單列表" at bounding box center [53, 107] width 98 height 25
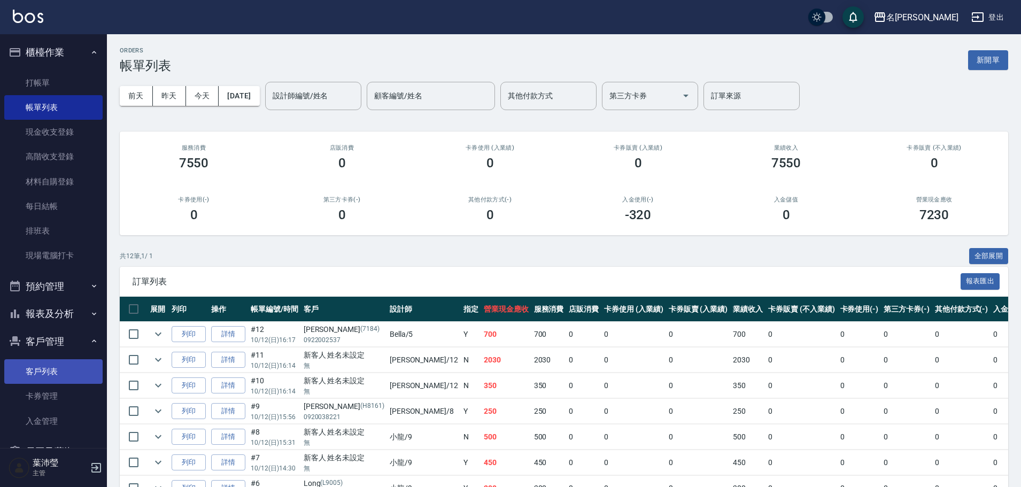
click at [79, 372] on link "客戶列表" at bounding box center [53, 371] width 98 height 25
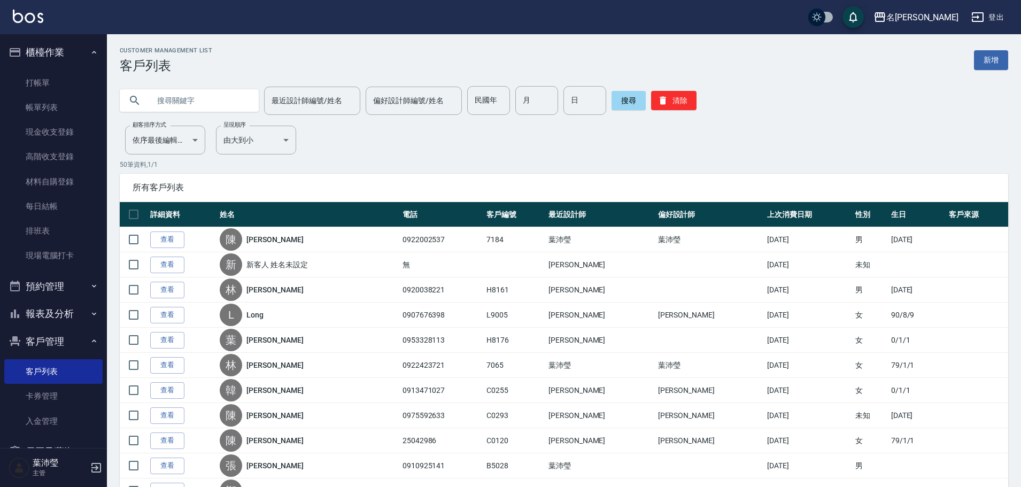
click at [194, 106] on input "text" at bounding box center [200, 100] width 100 height 29
click at [207, 106] on input "[PERSON_NAME]" at bounding box center [200, 100] width 100 height 29
type input "怡"
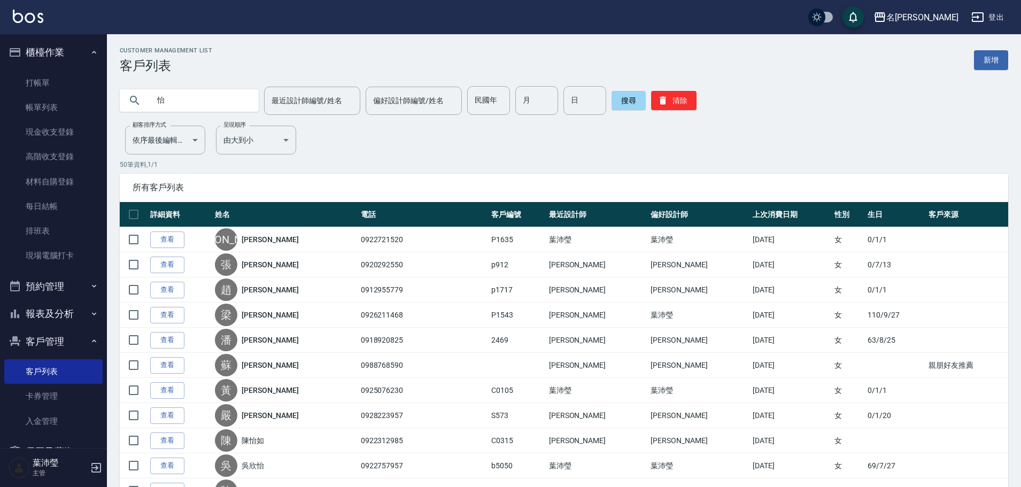
drag, startPoint x: 174, startPoint y: 391, endPoint x: 181, endPoint y: 382, distance: 11.8
click at [174, 391] on link "查看" at bounding box center [167, 390] width 34 height 17
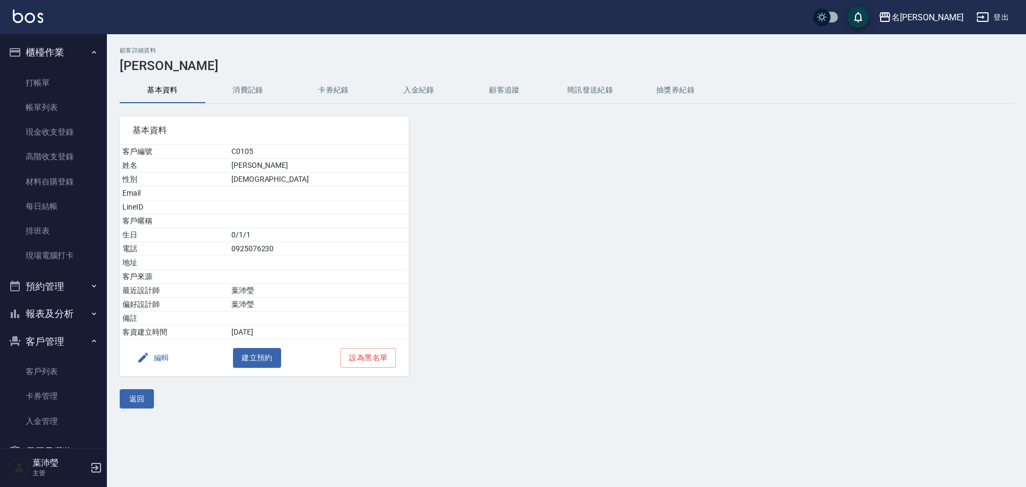
click at [247, 86] on button "消費記錄" at bounding box center [248, 90] width 86 height 26
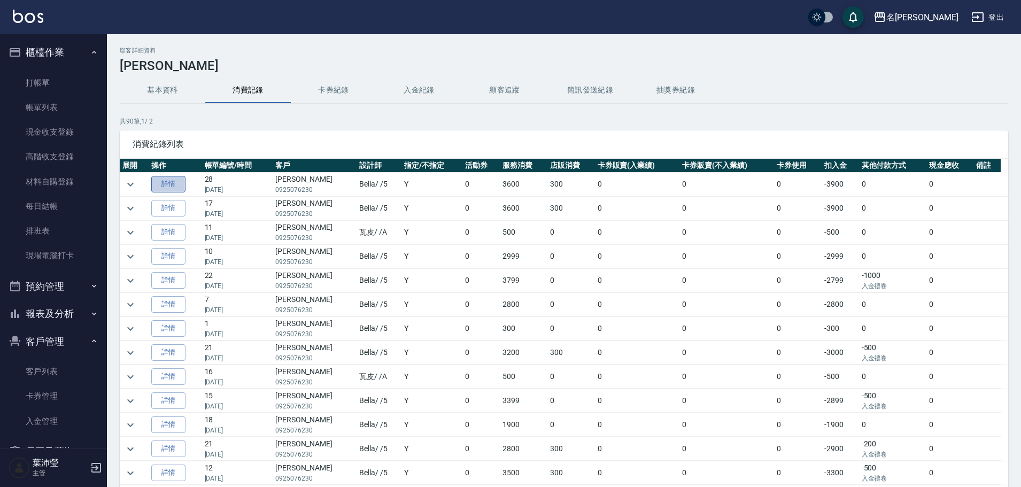
click at [180, 182] on link "詳情" at bounding box center [168, 184] width 34 height 17
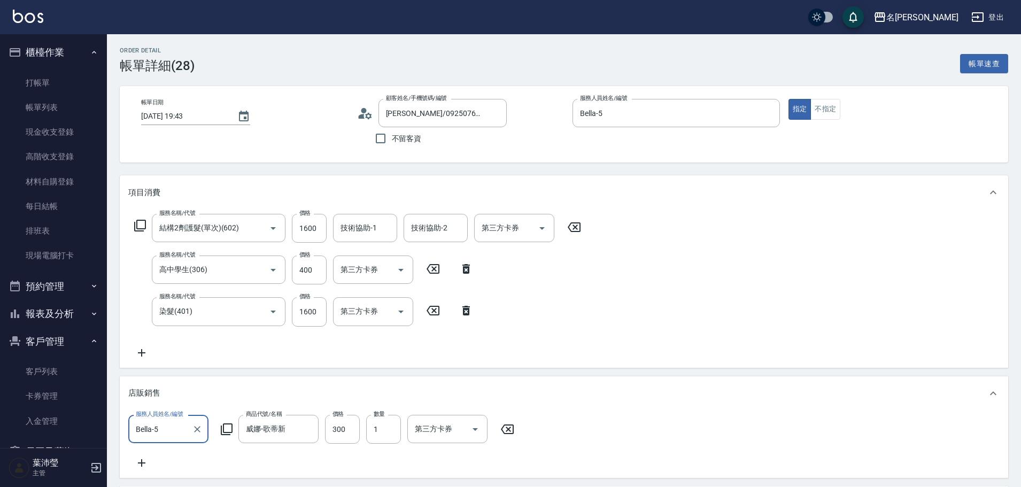
type input "[PERSON_NAME]/0925076230/C0105"
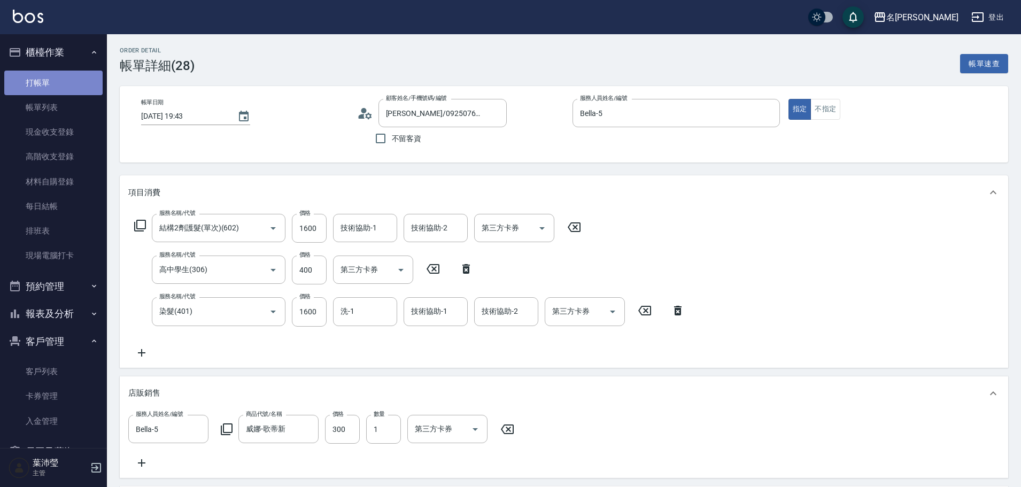
click at [69, 86] on link "打帳單" at bounding box center [53, 83] width 98 height 25
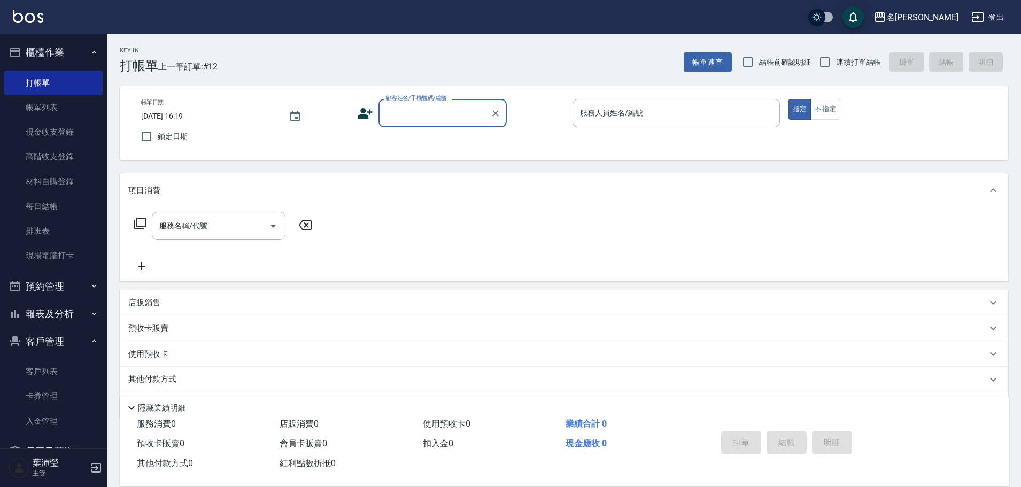
click at [875, 405] on div "隱藏業績明細" at bounding box center [567, 407] width 884 height 13
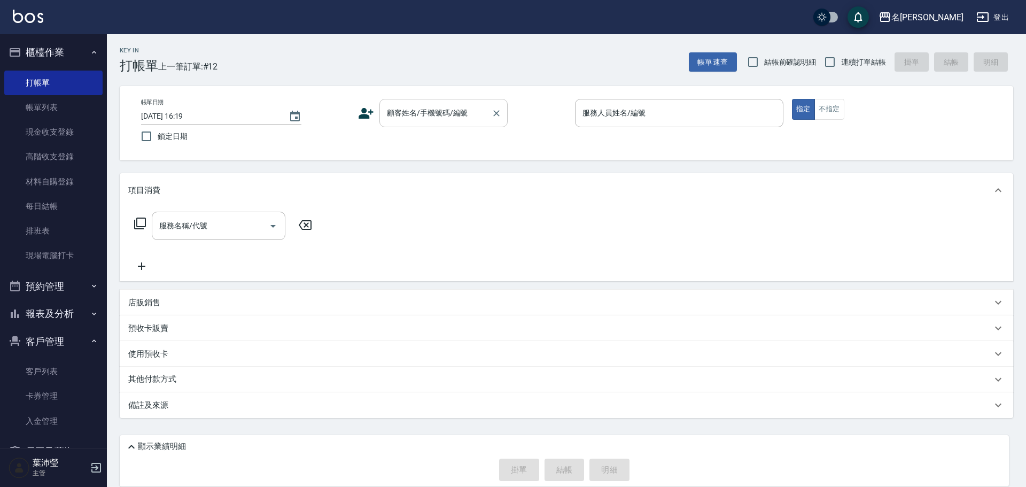
click at [401, 114] on input "顧客姓名/手機號碼/編號" at bounding box center [435, 113] width 103 height 19
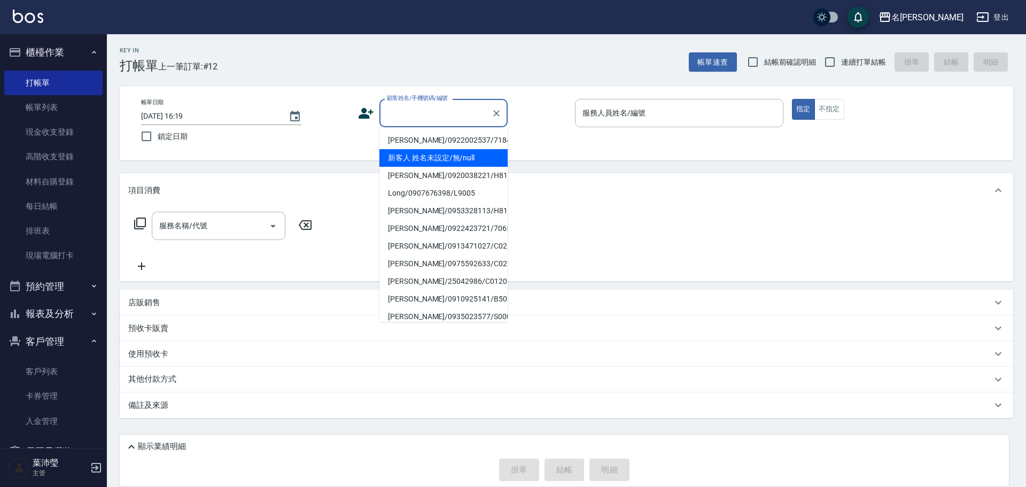
drag, startPoint x: 413, startPoint y: 158, endPoint x: 593, endPoint y: 136, distance: 181.4
click at [412, 156] on li "新客人 姓名未設定/無/null" at bounding box center [443, 158] width 128 height 18
type input "新客人 姓名未設定/無/null"
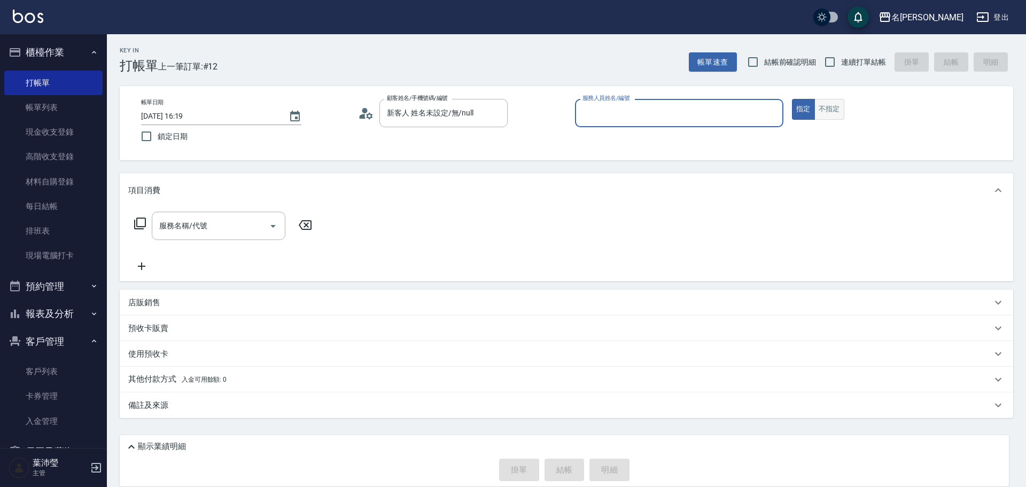
click at [821, 110] on button "不指定" at bounding box center [829, 109] width 30 height 21
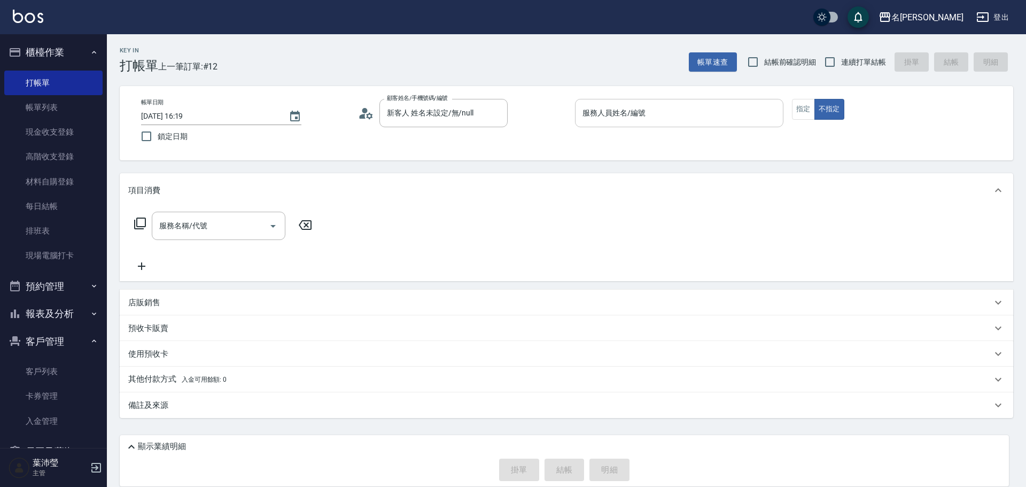
click at [717, 107] on input "服務人員姓名/編號" at bounding box center [679, 113] width 199 height 19
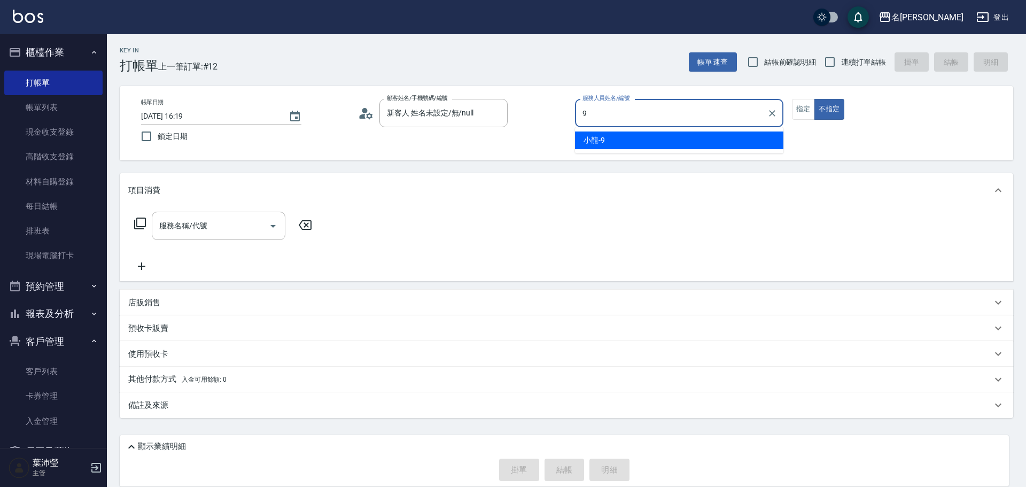
type input "小龍-9"
type button "false"
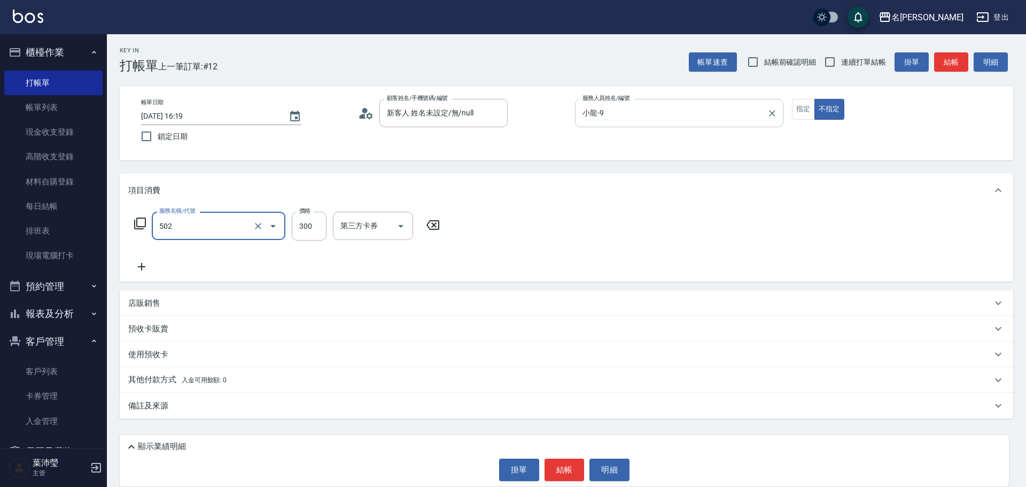
type input "洗髮(502)"
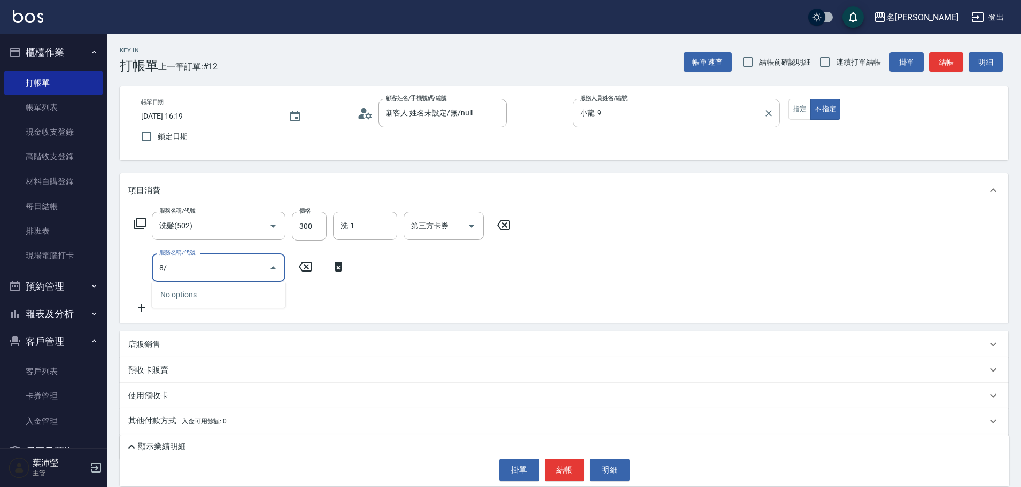
type input "8"
type input "潤絲(802)"
